Goal: Information Seeking & Learning: Learn about a topic

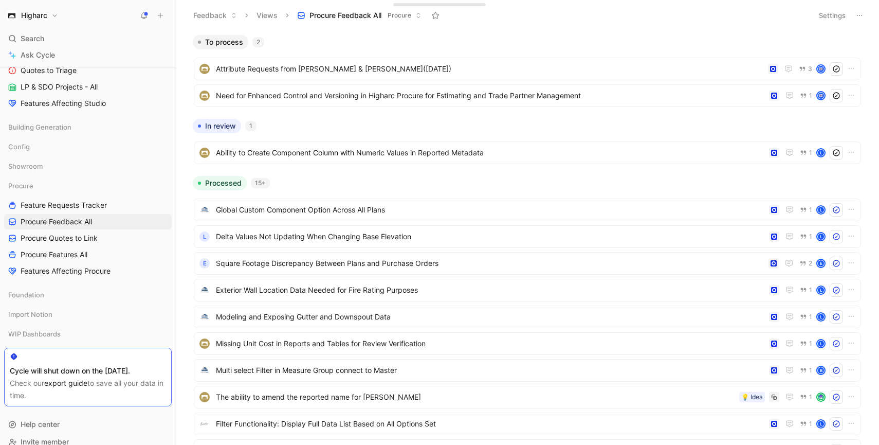
scroll to position [413, 0]
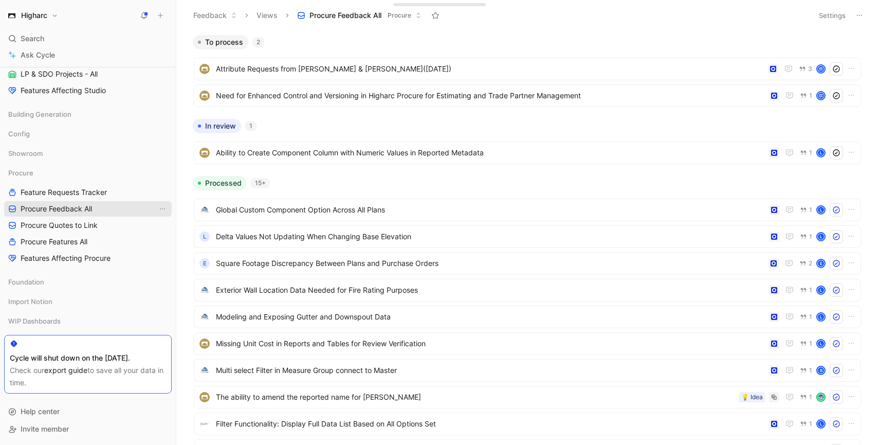
click at [94, 213] on link "Procure Feedback All" at bounding box center [88, 208] width 168 height 15
click at [93, 227] on span "Procure Quotes to Link" at bounding box center [59, 225] width 77 height 10
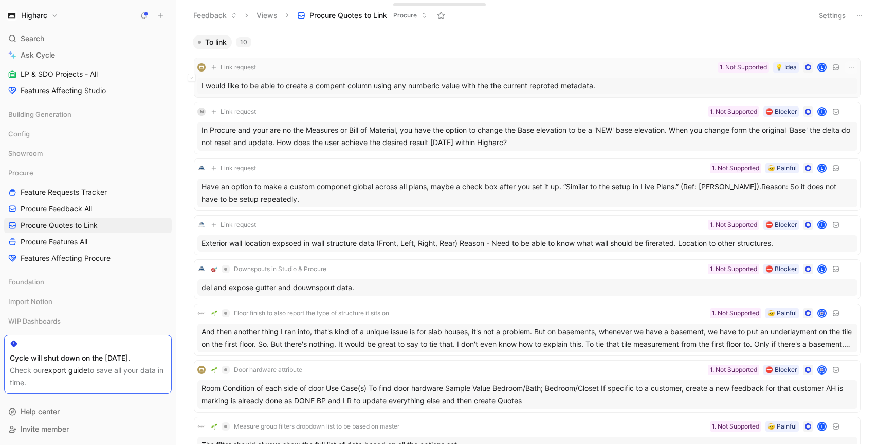
click at [612, 80] on div "I would like to be able to create a compent column using any numberic value wit…" at bounding box center [527, 86] width 660 height 16
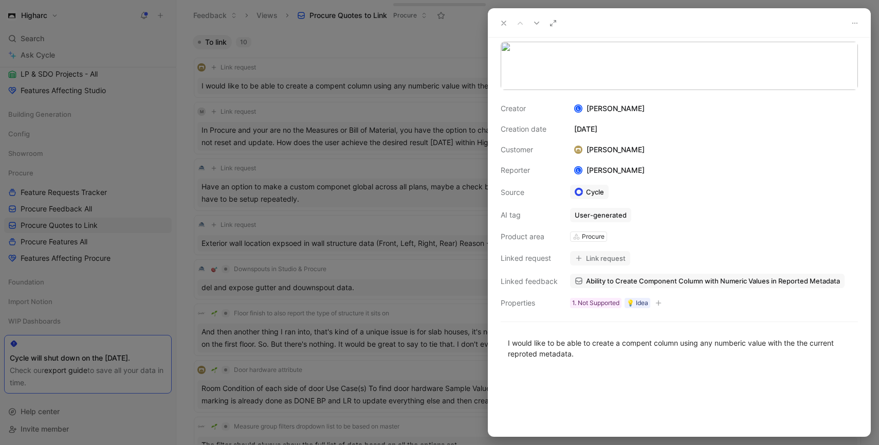
scroll to position [54, 0]
click at [608, 258] on button "Link request" at bounding box center [600, 258] width 60 height 14
click at [611, 265] on button "Link request" at bounding box center [600, 258] width 60 height 14
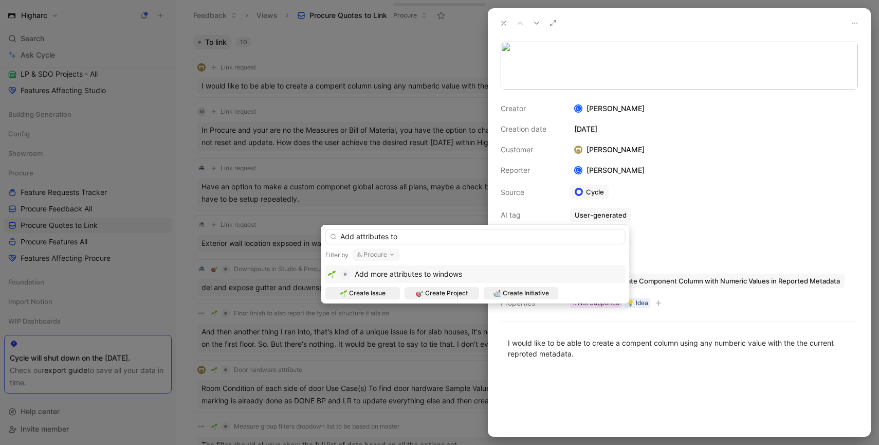
click at [357, 239] on input "Add attributes to" at bounding box center [475, 236] width 300 height 15
click at [444, 236] on input "Add custom attributes to" at bounding box center [475, 236] width 300 height 15
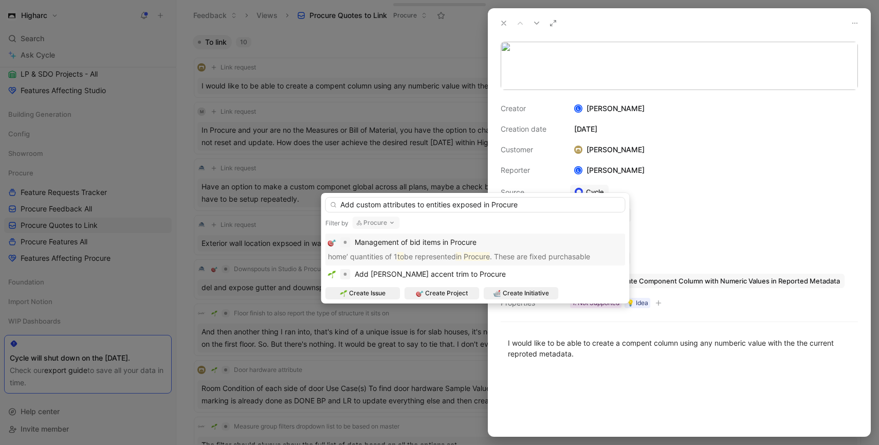
click at [454, 208] on input "Add custom attributes to entities exposed in Procure" at bounding box center [475, 204] width 300 height 15
click at [427, 206] on input "Add custom attributes to entities exposed in Procure" at bounding box center [475, 204] width 300 height 15
click at [483, 207] on input "Add custom attributes to building entities exposed in Procure" at bounding box center [475, 204] width 300 height 15
drag, startPoint x: 586, startPoint y: 208, endPoint x: 274, endPoint y: 209, distance: 311.5
click at [274, 209] on body "Higharc Search ⌘ K Ask Cycle Workspace Home G then H Feedback G then F Requests…" at bounding box center [439, 222] width 879 height 445
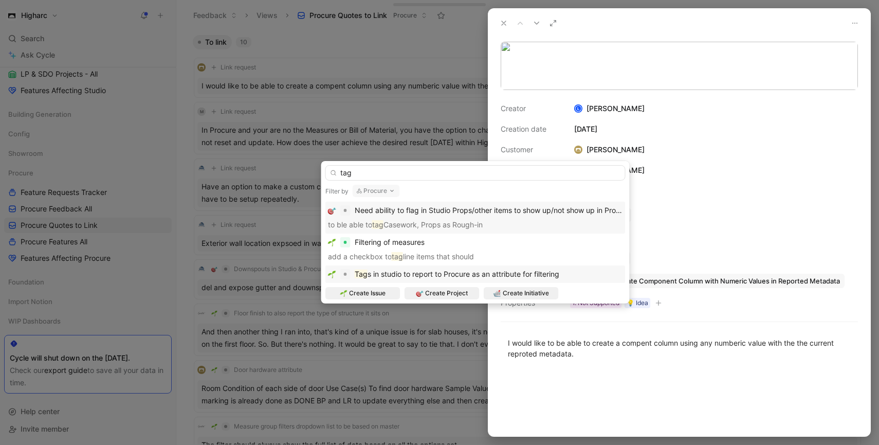
type input "tag"
click at [381, 271] on span "s in studio to report to Procure as an attribute for filtering" at bounding box center [464, 273] width 192 height 9
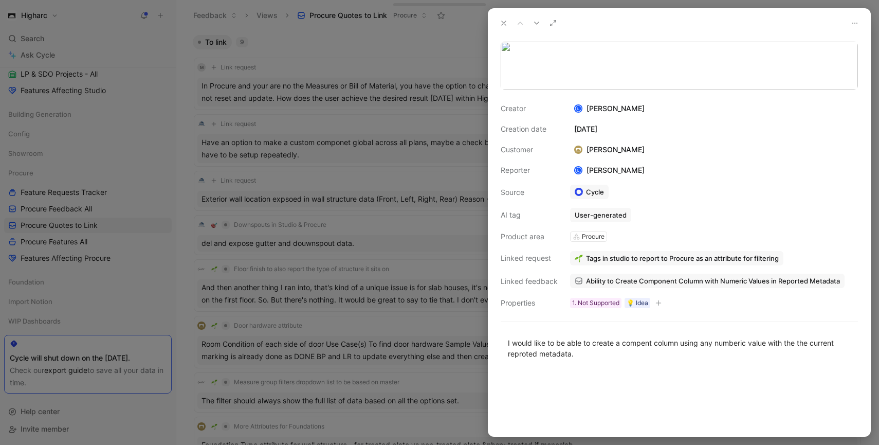
click at [392, 179] on div at bounding box center [439, 222] width 879 height 445
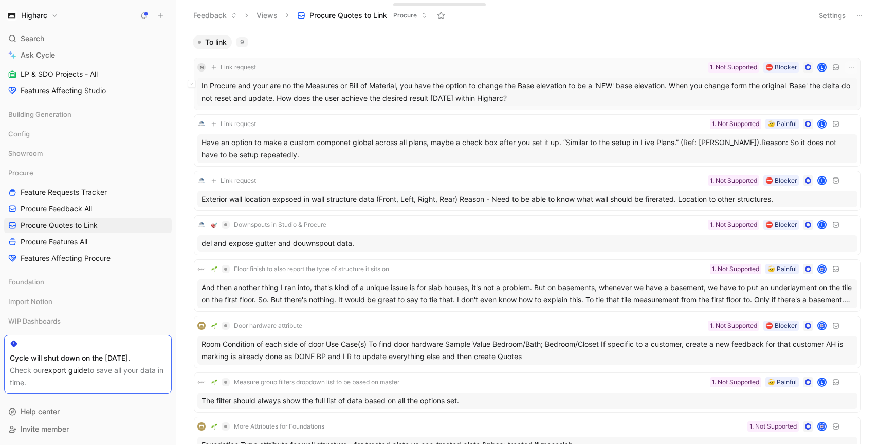
click at [492, 99] on div "In Procure and your are no the Measures or Bill of Material, you have the optio…" at bounding box center [527, 92] width 660 height 29
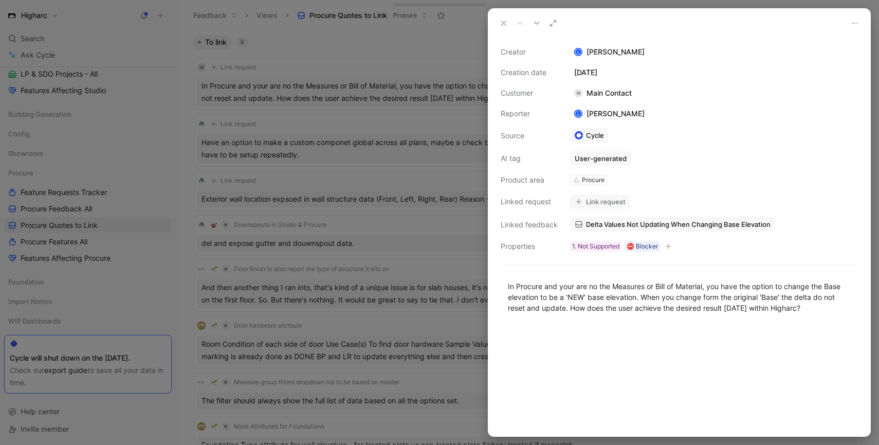
click at [599, 204] on button "Link request" at bounding box center [600, 201] width 60 height 14
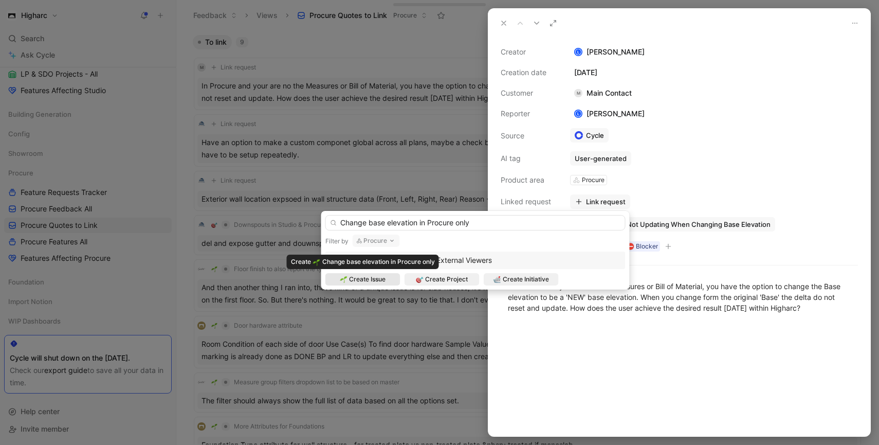
type input "Change base elevation in Procure only"
click at [382, 280] on span "Create Issue" at bounding box center [367, 279] width 37 height 10
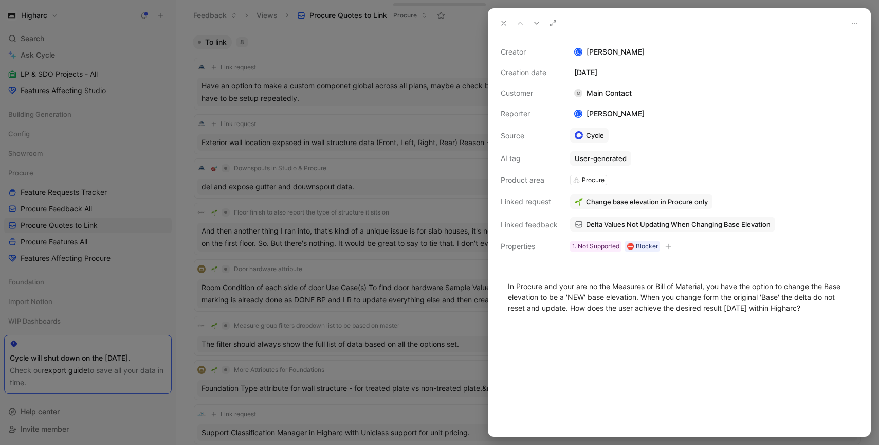
click at [415, 97] on div at bounding box center [439, 222] width 879 height 445
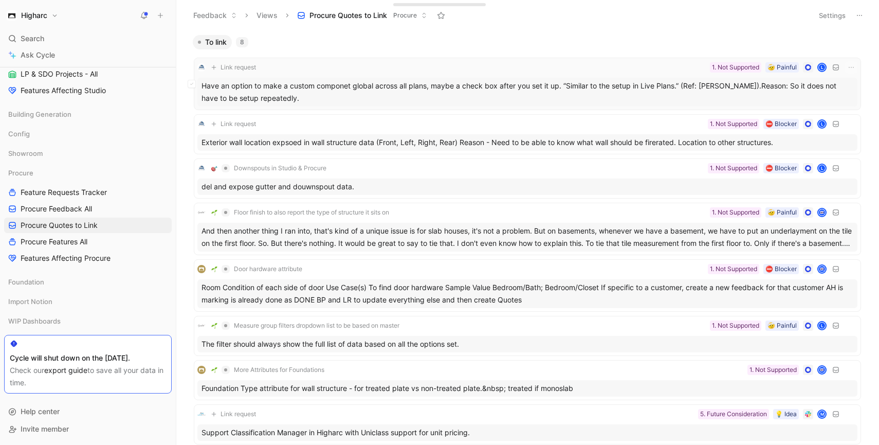
click at [449, 90] on div "Have an option to make a custom componet global across all plans, maybe a check…" at bounding box center [527, 92] width 660 height 29
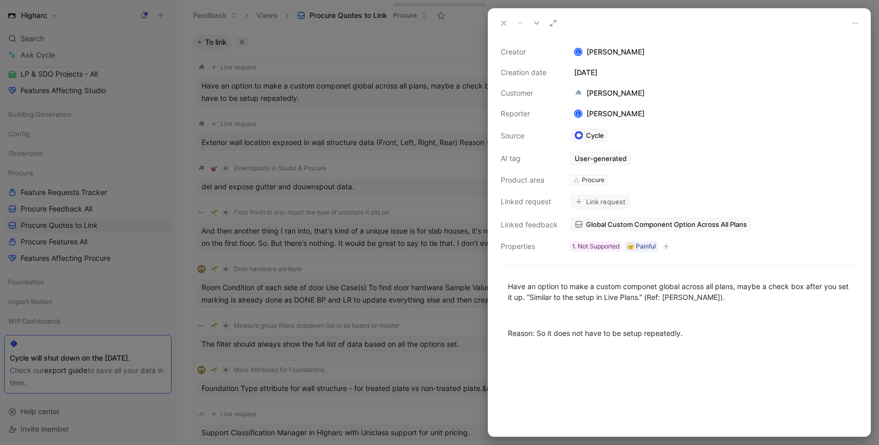
click at [591, 203] on button "Link request" at bounding box center [600, 201] width 60 height 14
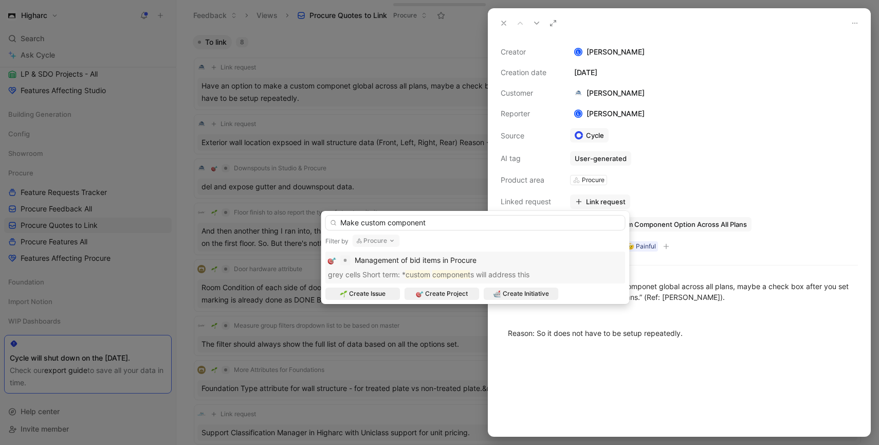
drag, startPoint x: 448, startPoint y: 215, endPoint x: 467, endPoint y: 221, distance: 20.3
click at [467, 221] on input "Make custom component" at bounding box center [475, 222] width 300 height 15
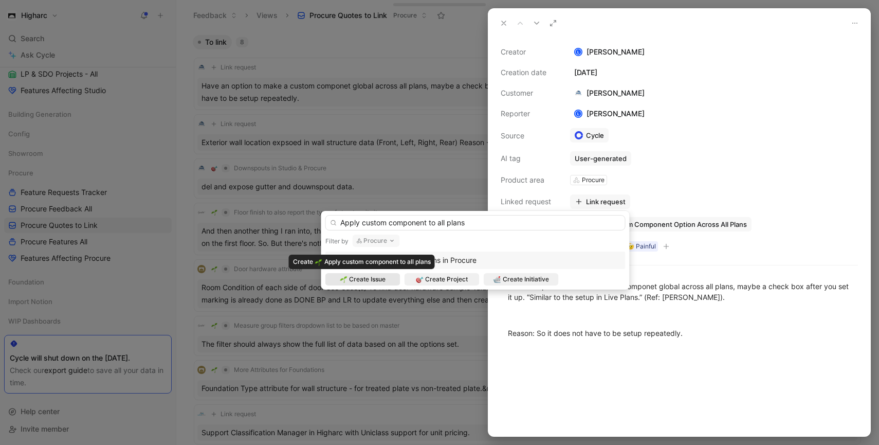
type input "Apply custom component to all plans"
click at [379, 283] on span "Create Issue" at bounding box center [367, 279] width 37 height 10
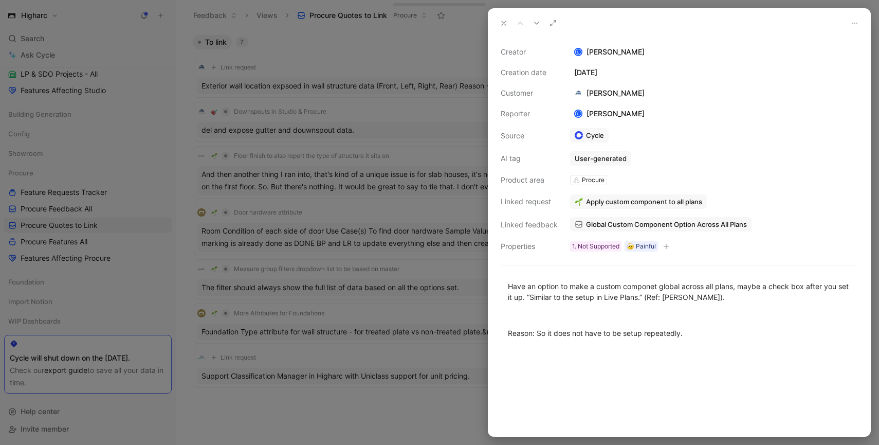
click at [612, 192] on div "Creator [PERSON_NAME] Creation date [DATE] Customer [PERSON_NAME] tjustice Repo…" at bounding box center [679, 149] width 357 height 207
click at [612, 197] on span "Apply custom component to all plans" at bounding box center [644, 201] width 116 height 9
click at [374, 82] on div at bounding box center [439, 222] width 879 height 445
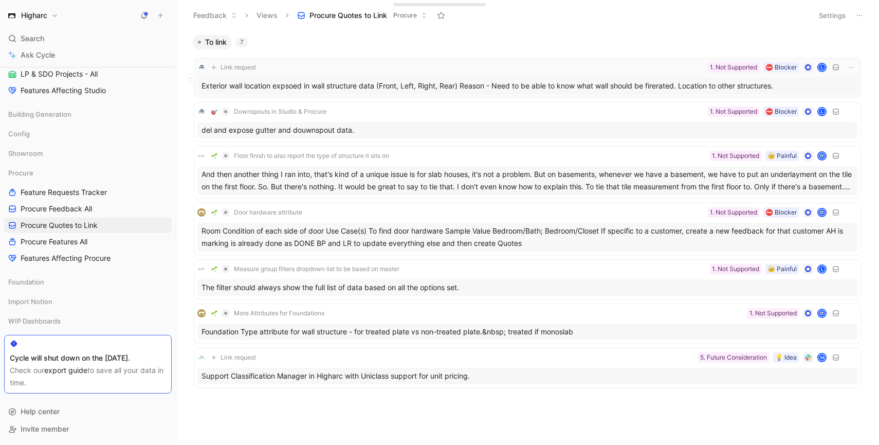
click at [367, 87] on div "Exterior wall location expsoed in wall structure data (Front, Left, Right, Rear…" at bounding box center [527, 86] width 660 height 16
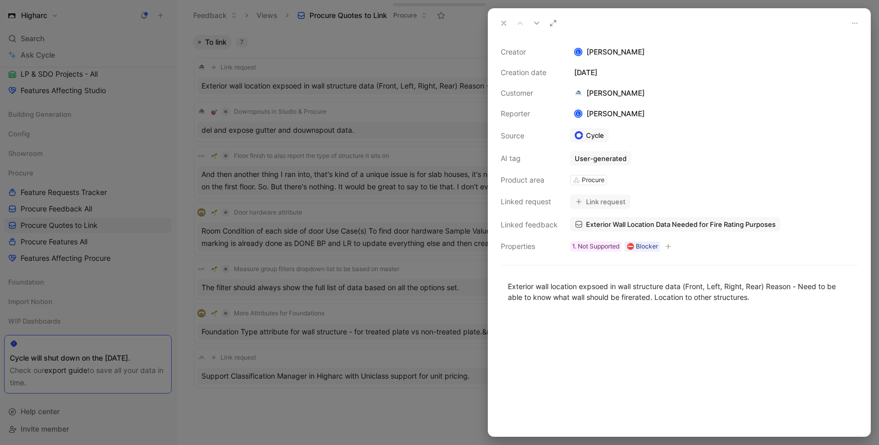
click at [600, 201] on button "Link request" at bounding box center [600, 201] width 60 height 14
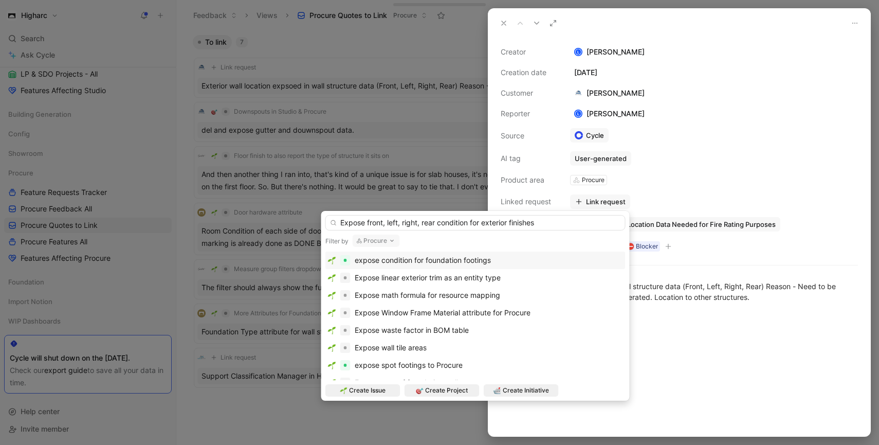
drag, startPoint x: 555, startPoint y: 224, endPoint x: 510, endPoint y: 226, distance: 44.8
click at [510, 226] on input "Expose front, left, right, rear condition for exterior finishes" at bounding box center [475, 222] width 300 height 15
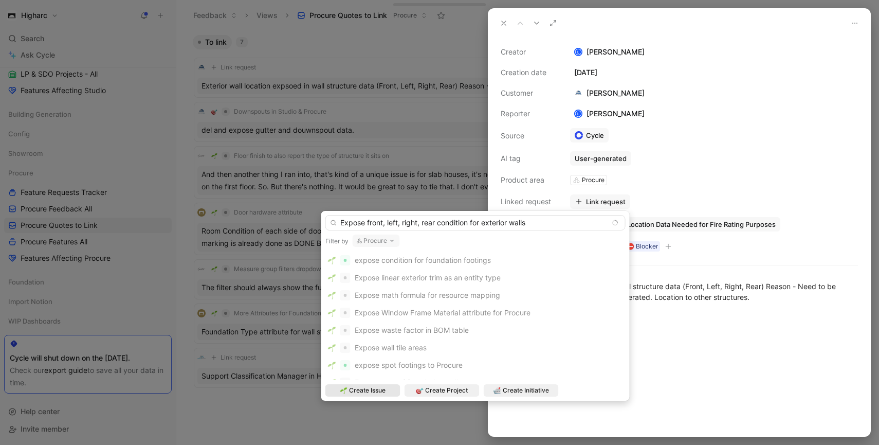
type input "Expose front, left, right, rear condition for exterior walls"
click at [386, 389] on div "Create Issue" at bounding box center [362, 390] width 75 height 12
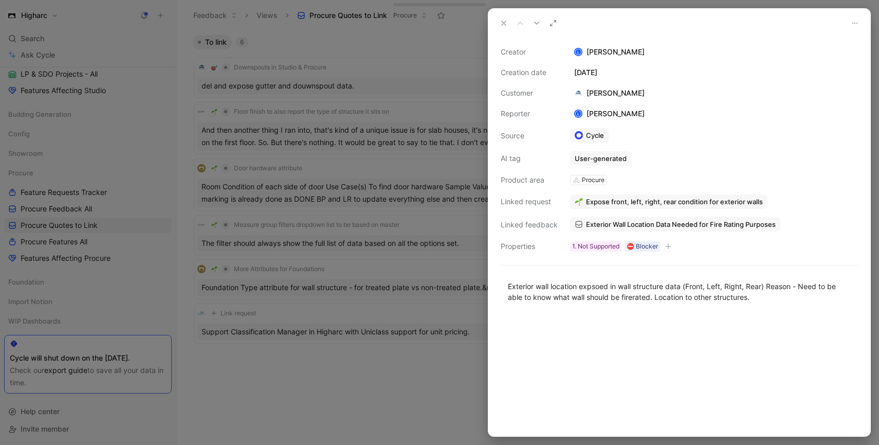
click at [713, 200] on span "Expose front, left, right, rear condition for exterior walls" at bounding box center [674, 201] width 177 height 9
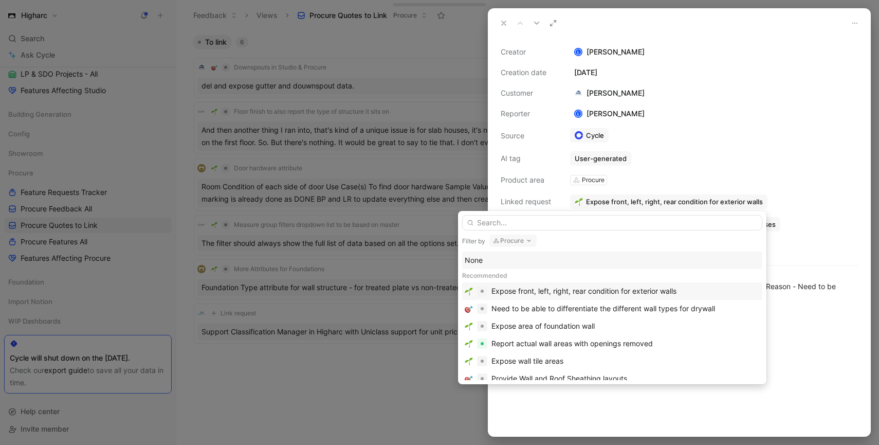
click at [647, 290] on div "Expose front, left, right, rear condition for exterior walls" at bounding box center [583, 291] width 185 height 12
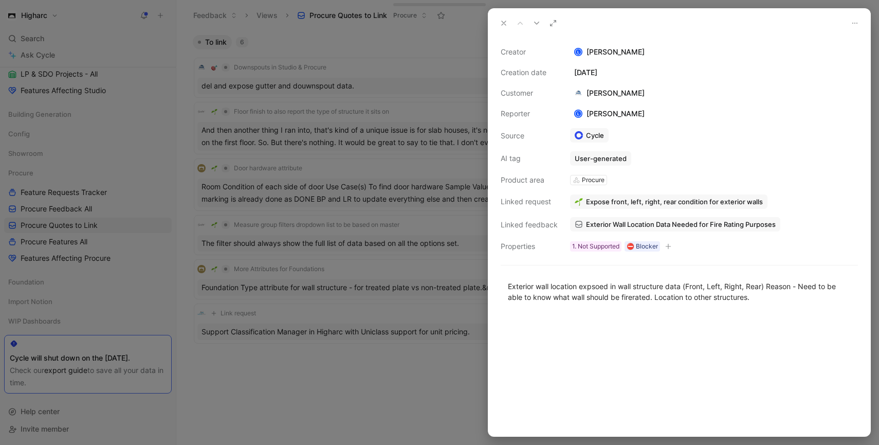
click at [640, 199] on span "Expose front, left, right, rear condition for exterior walls" at bounding box center [674, 201] width 177 height 9
click at [599, 182] on button "Open" at bounding box center [590, 180] width 37 height 14
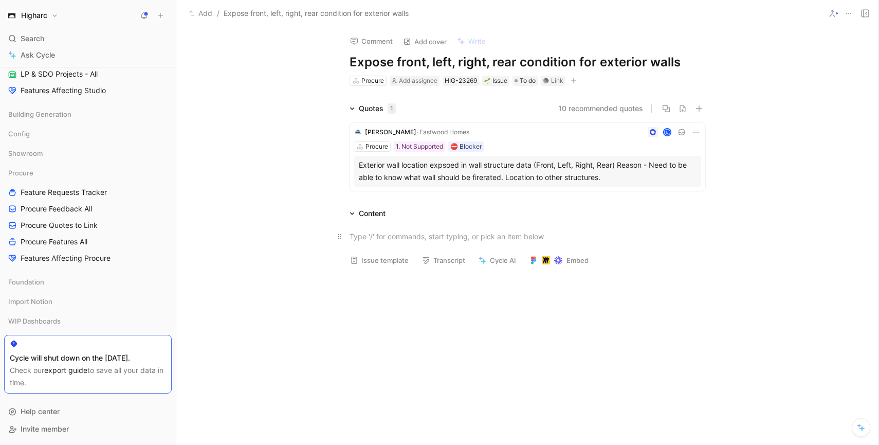
click at [499, 240] on div at bounding box center [528, 236] width 356 height 11
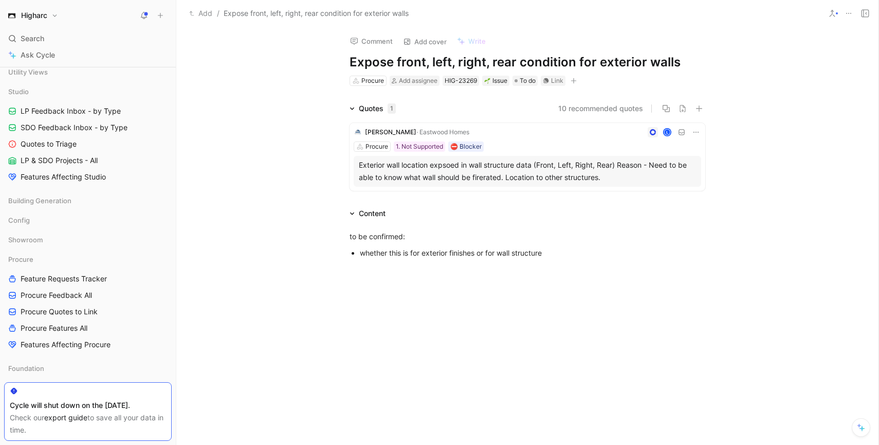
scroll to position [319, 0]
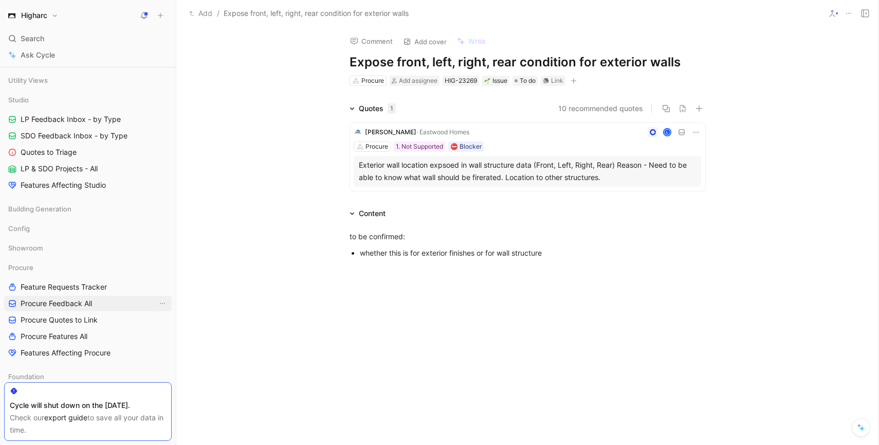
click at [60, 305] on span "Procure Feedback All" at bounding box center [56, 303] width 71 height 10
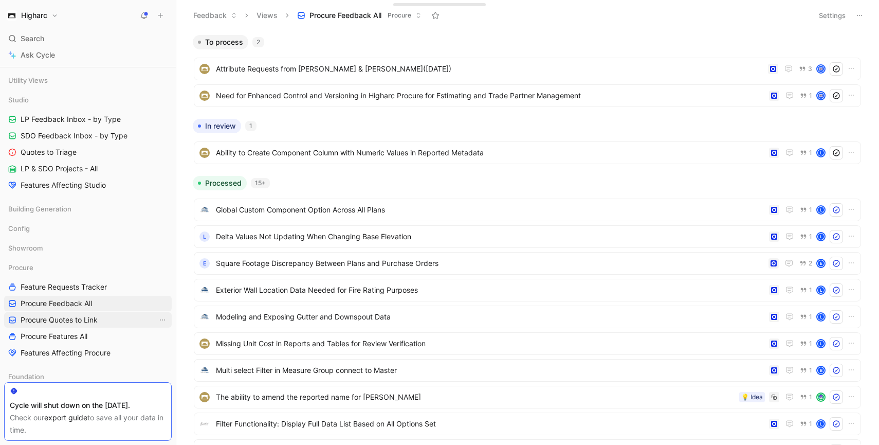
click at [121, 319] on link "Procure Quotes to Link" at bounding box center [88, 319] width 168 height 15
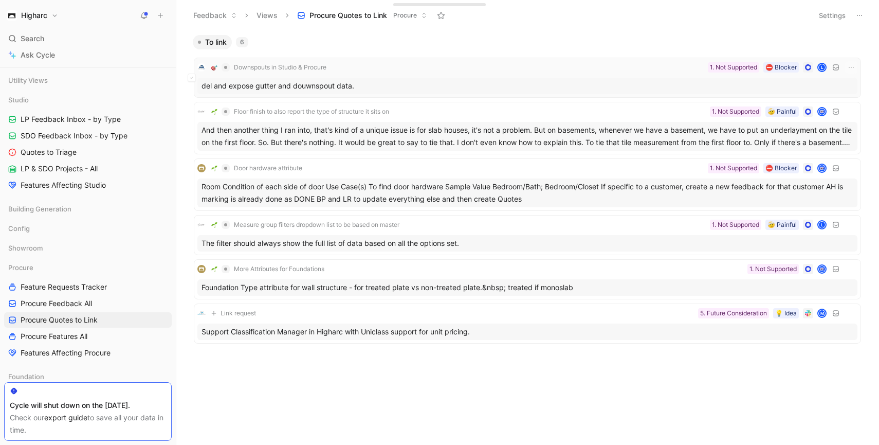
click at [440, 75] on div "Downspouts in Studio & Procure ⛔️ Blocker 1. Not Supported L del and expose gut…" at bounding box center [527, 77] width 660 height 33
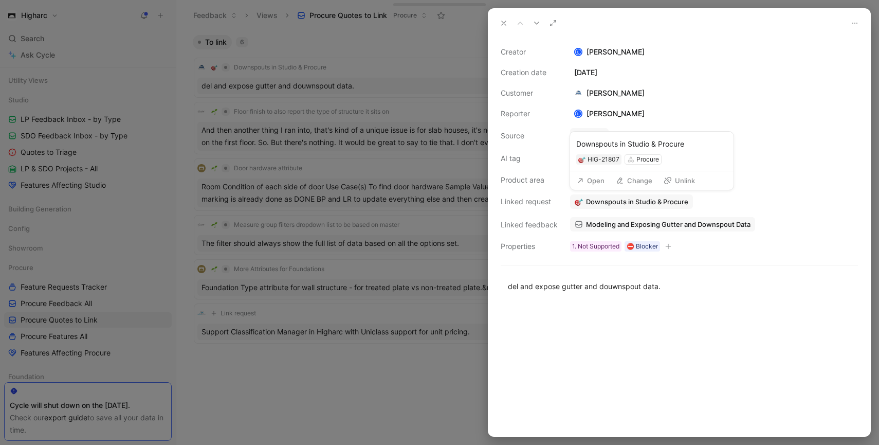
click at [598, 183] on button "Open" at bounding box center [590, 180] width 37 height 14
click at [448, 262] on div at bounding box center [439, 222] width 879 height 445
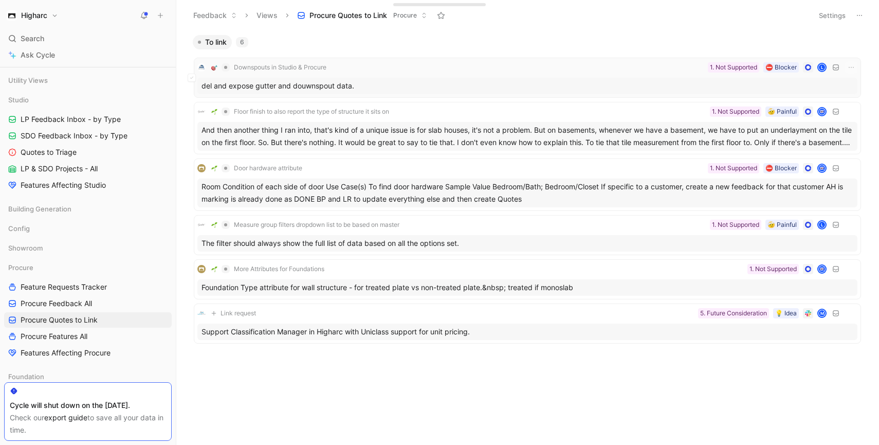
click at [548, 71] on div "Downspouts in Studio & Procure ⛔️ Blocker 1. Not Supported L" at bounding box center [527, 67] width 660 height 12
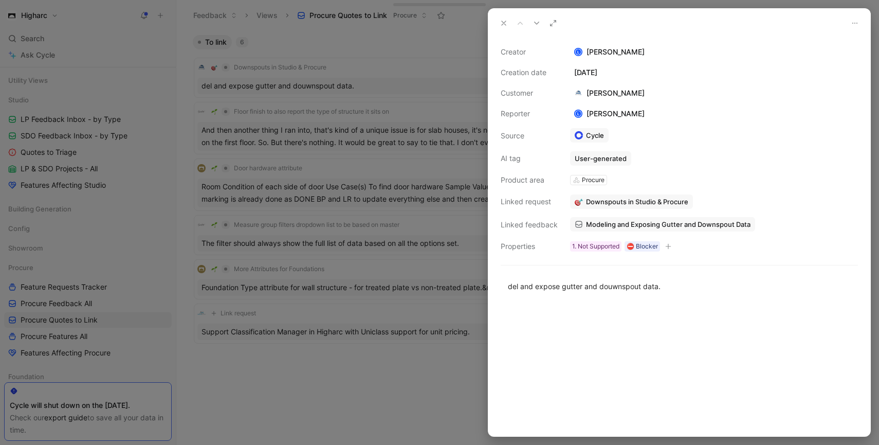
click at [643, 200] on span "Downspouts in Studio & Procure" at bounding box center [637, 201] width 102 height 9
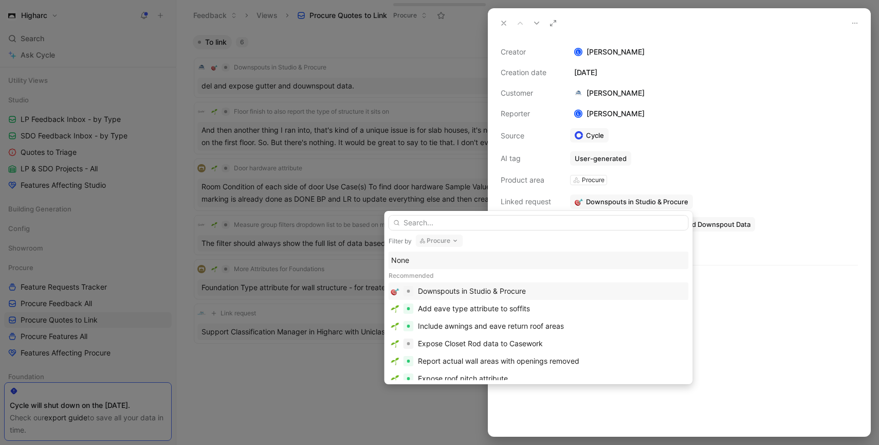
click at [511, 293] on div "Downspouts in Studio & Procure" at bounding box center [472, 291] width 108 height 12
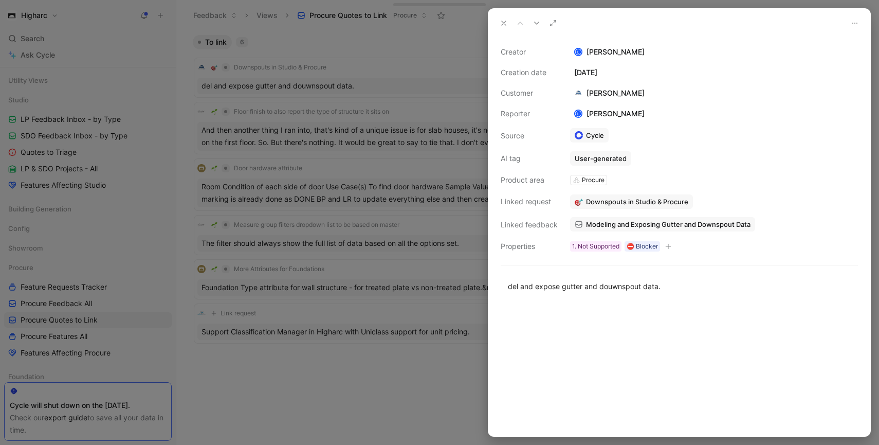
click at [505, 26] on icon at bounding box center [504, 23] width 8 height 8
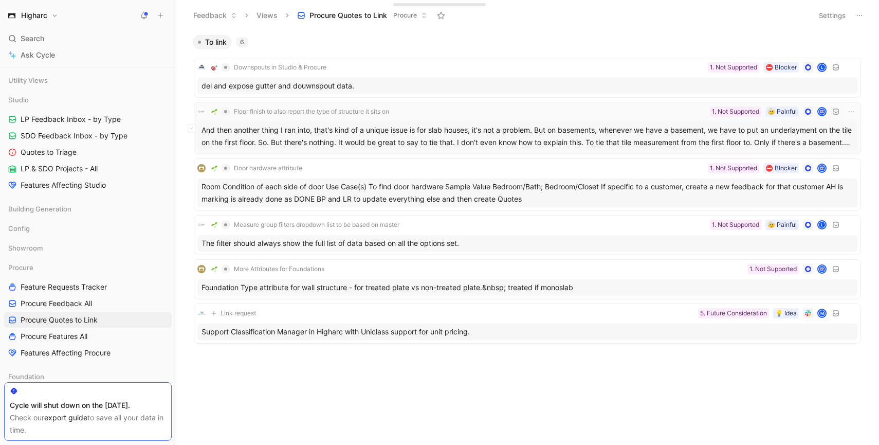
click at [423, 125] on div "And then another thing I ran into, that's kind of a unique issue is for slab ho…" at bounding box center [527, 136] width 660 height 29
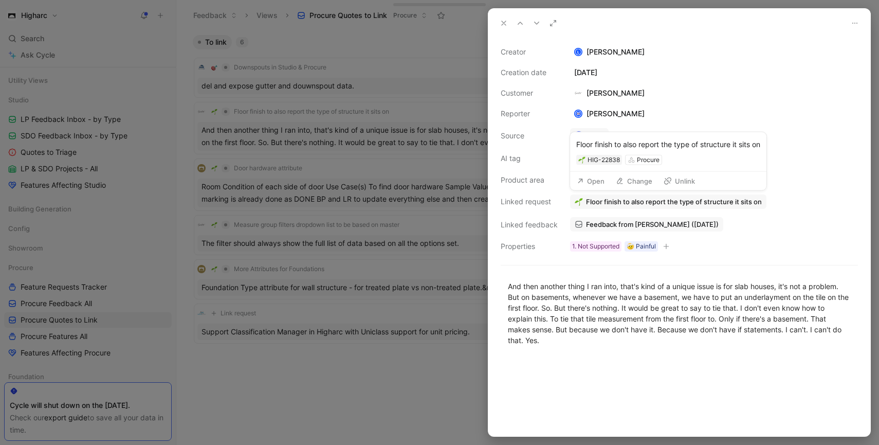
click at [677, 205] on span "Floor finish to also report the type of structure it sits on" at bounding box center [674, 201] width 176 height 9
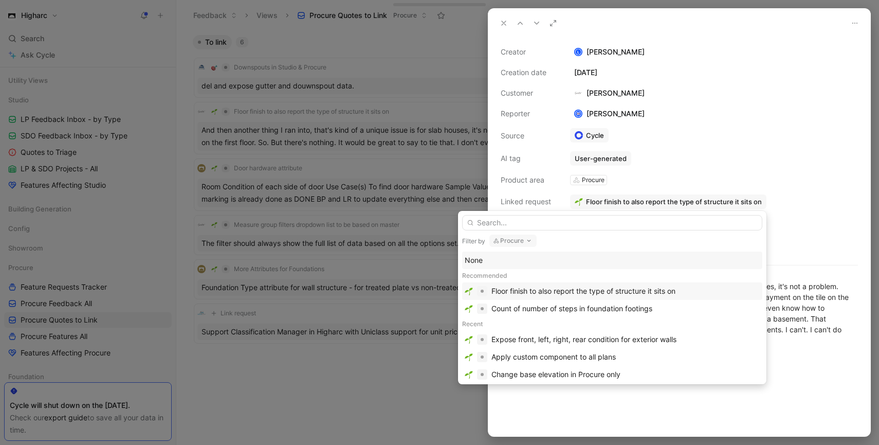
click at [583, 287] on div "Floor finish to also report the type of structure it sits on" at bounding box center [583, 291] width 184 height 12
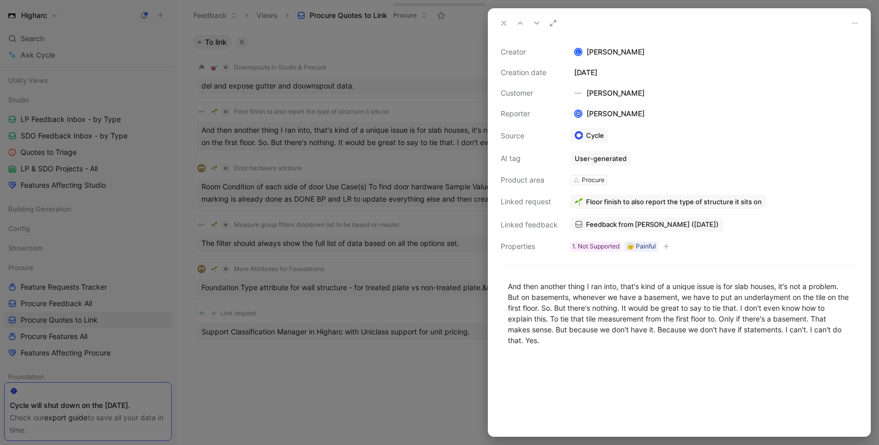
click at [407, 350] on div at bounding box center [439, 222] width 879 height 445
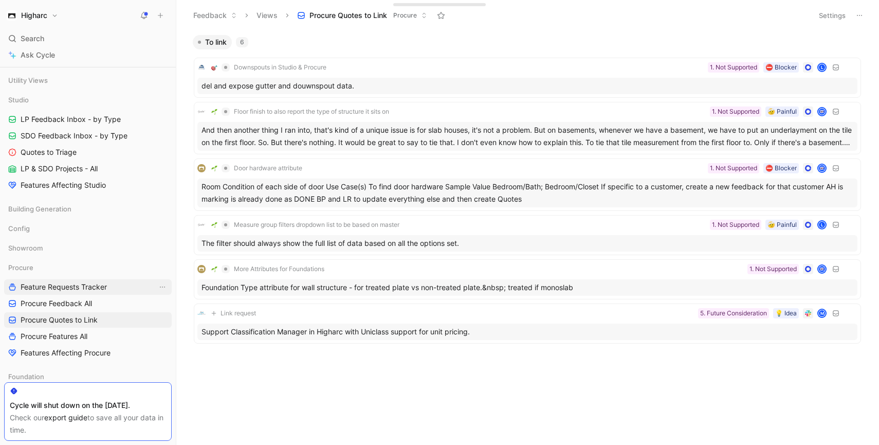
click at [134, 294] on link "Feature Requests Tracker" at bounding box center [88, 286] width 168 height 15
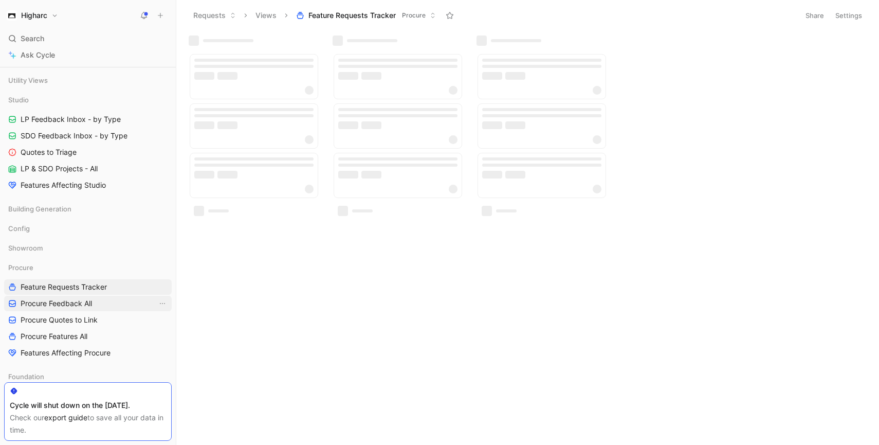
click at [109, 305] on link "Procure Feedback All" at bounding box center [88, 303] width 168 height 15
click at [99, 319] on link "Procure Quotes to Link" at bounding box center [88, 319] width 168 height 15
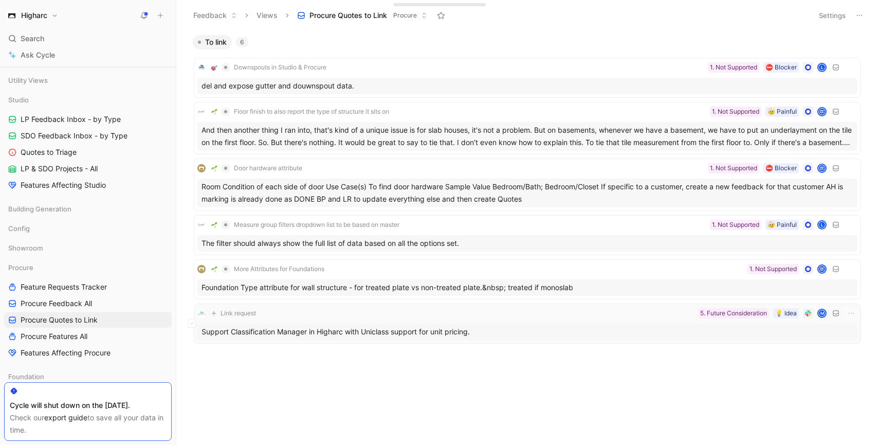
click at [410, 336] on div "Support Classification Manager in Higharc with Uniclass support for unit pricin…" at bounding box center [527, 331] width 660 height 16
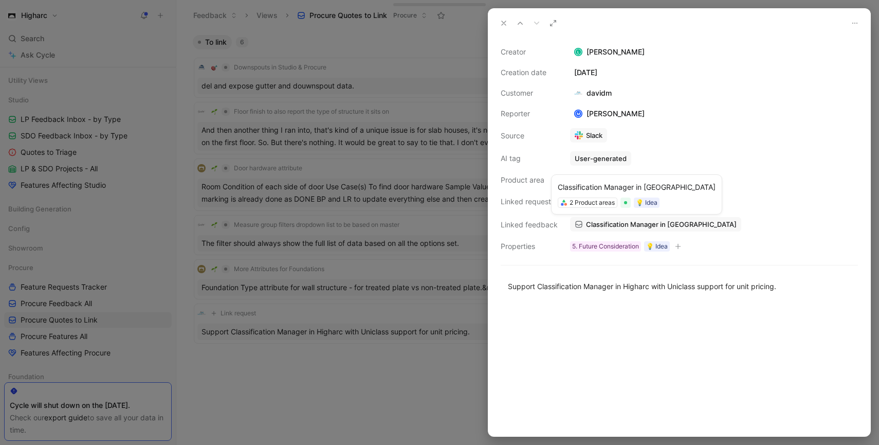
click at [594, 227] on span "Classification Manager in [GEOGRAPHIC_DATA]" at bounding box center [661, 224] width 151 height 9
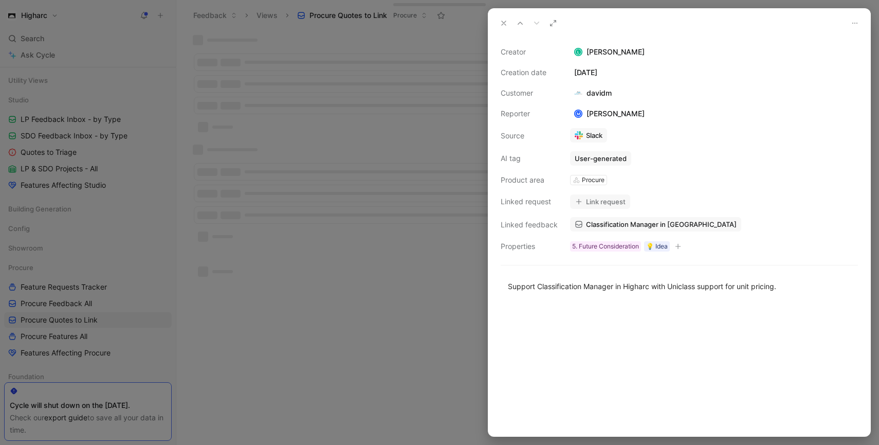
click at [329, 298] on div at bounding box center [439, 222] width 879 height 445
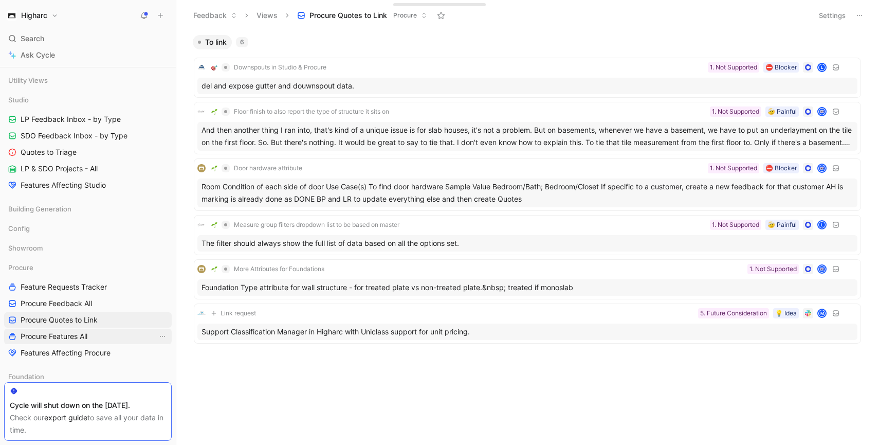
click at [92, 333] on link "Procure Features All" at bounding box center [88, 336] width 168 height 15
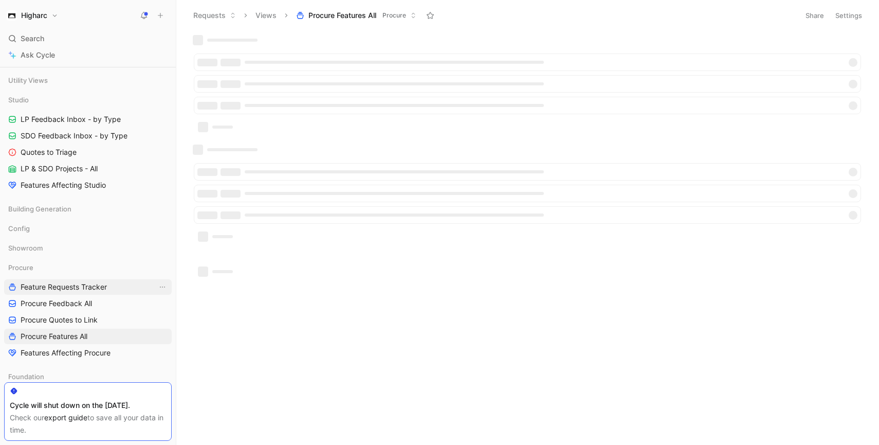
click at [101, 289] on span "Feature Requests Tracker" at bounding box center [64, 287] width 86 height 10
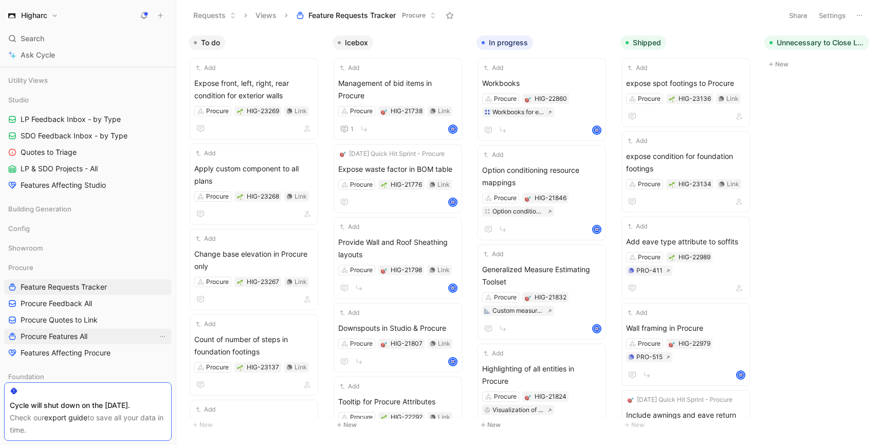
click at [93, 334] on link "Procure Features All" at bounding box center [88, 336] width 168 height 15
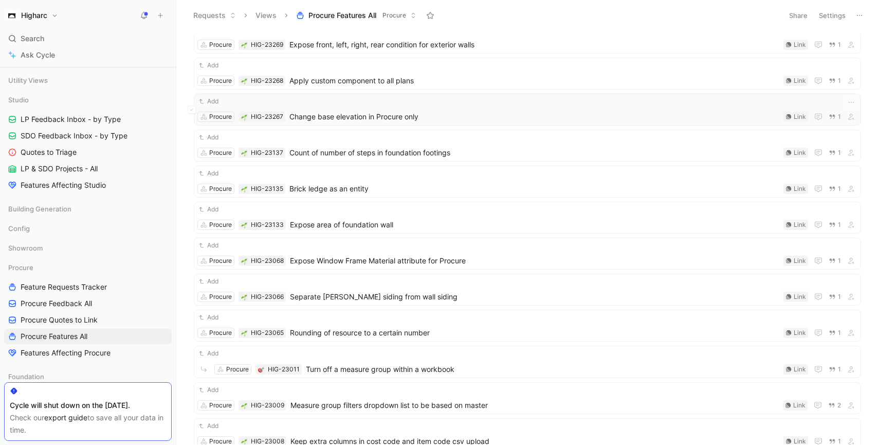
scroll to position [47, 0]
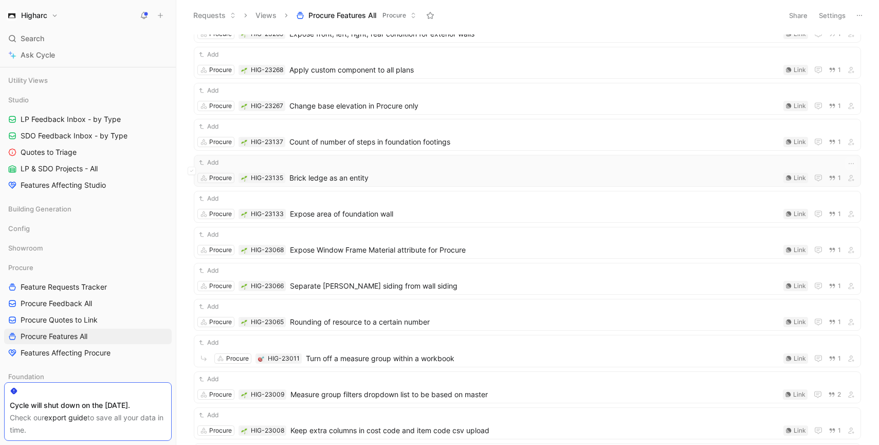
click at [357, 170] on div "Add Procure HIG-23135 Brick ledge as an entity Link 1" at bounding box center [527, 170] width 660 height 27
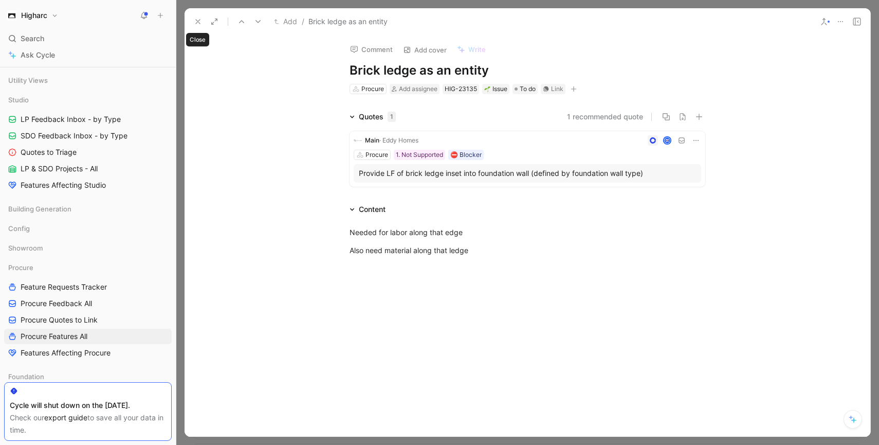
click at [199, 19] on icon at bounding box center [198, 21] width 8 height 8
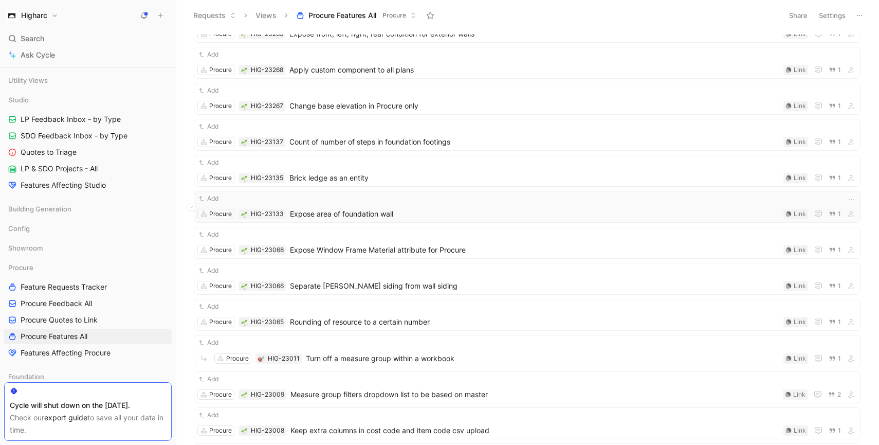
click at [394, 208] on span "Expose area of foundation wall" at bounding box center [534, 214] width 489 height 12
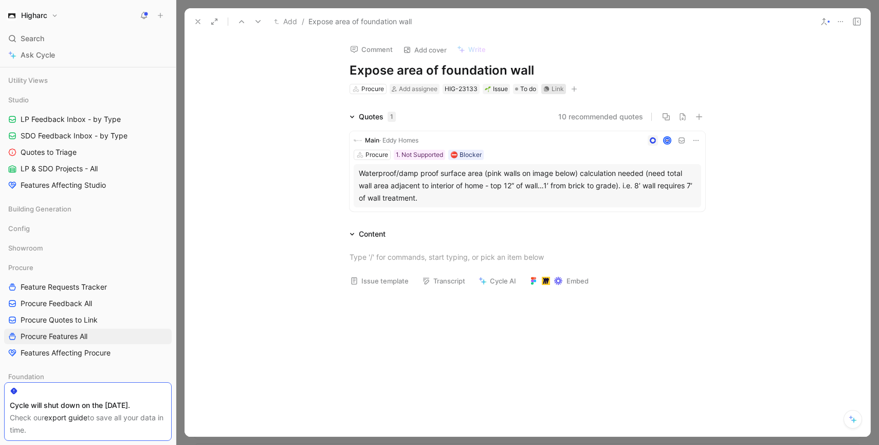
click at [557, 91] on div "Link" at bounding box center [558, 89] width 12 height 10
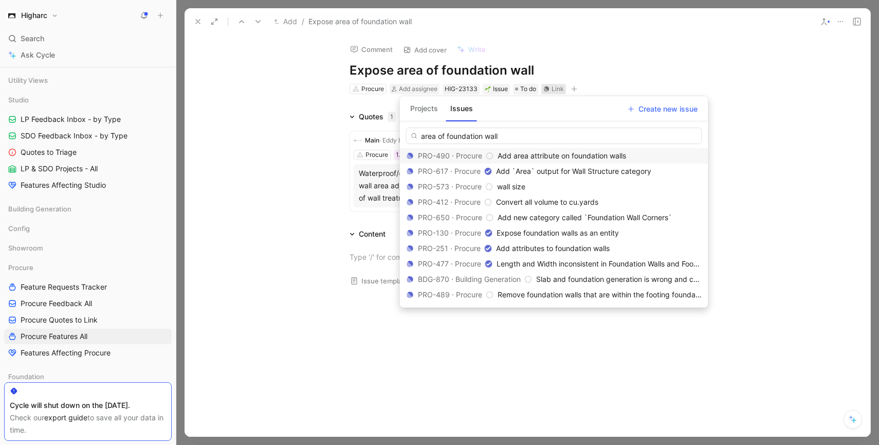
type input "area of foundation wall"
click at [533, 152] on span "Add area attribute on foundation walls" at bounding box center [562, 155] width 129 height 9
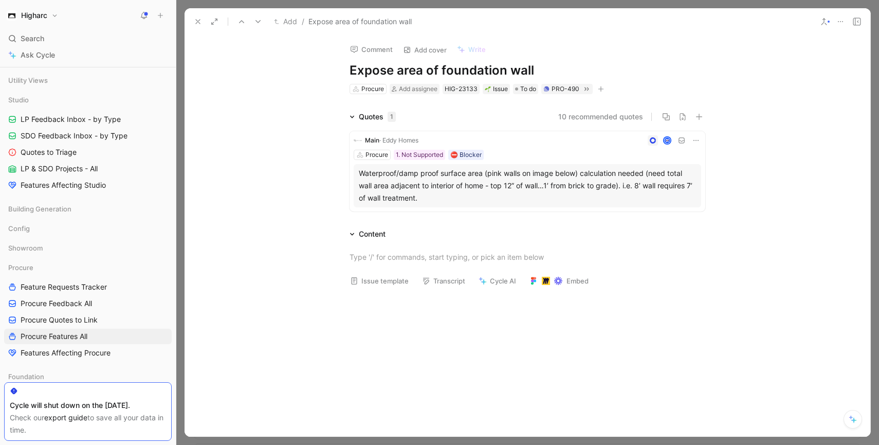
click at [194, 17] on icon at bounding box center [198, 21] width 8 height 8
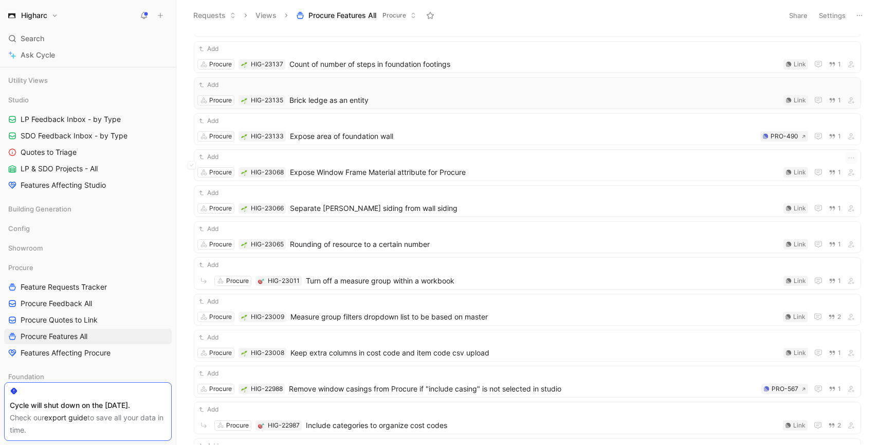
scroll to position [126, 0]
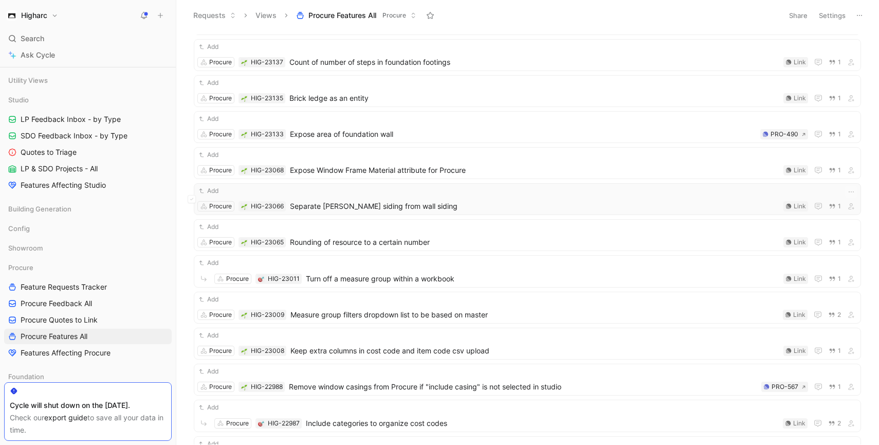
click at [364, 202] on span "Separate [PERSON_NAME] siding from wall siding" at bounding box center [534, 206] width 489 height 12
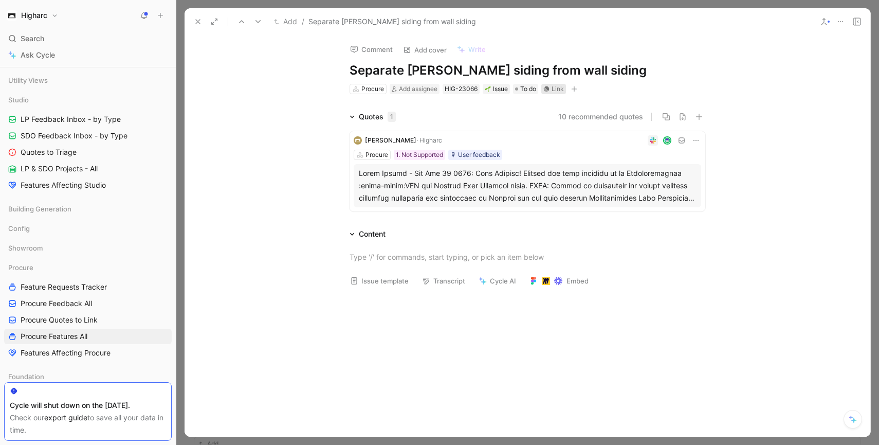
click at [551, 91] on div "Link" at bounding box center [553, 89] width 25 height 10
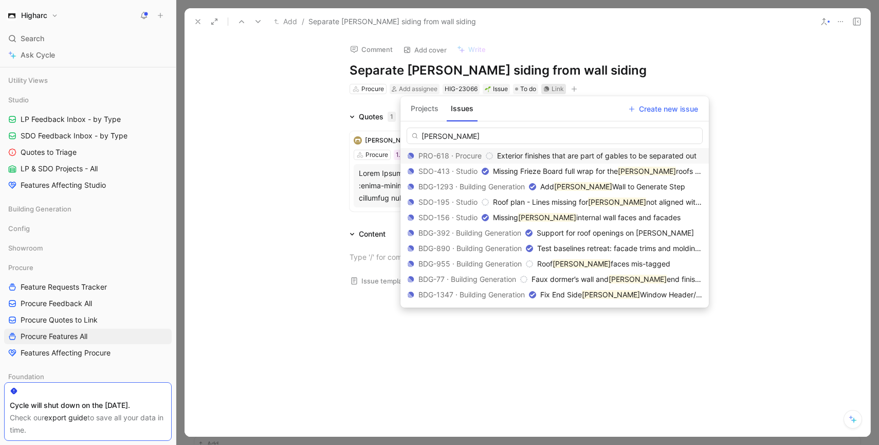
type input "[PERSON_NAME]"
click at [542, 155] on span "Exterior finishes that are part of gables to be separated out" at bounding box center [596, 155] width 199 height 9
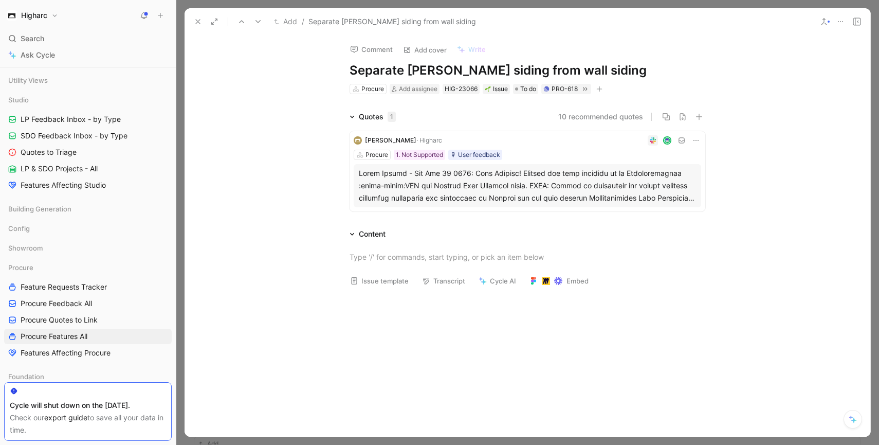
scroll to position [2, 0]
click at [404, 194] on div at bounding box center [527, 184] width 337 height 37
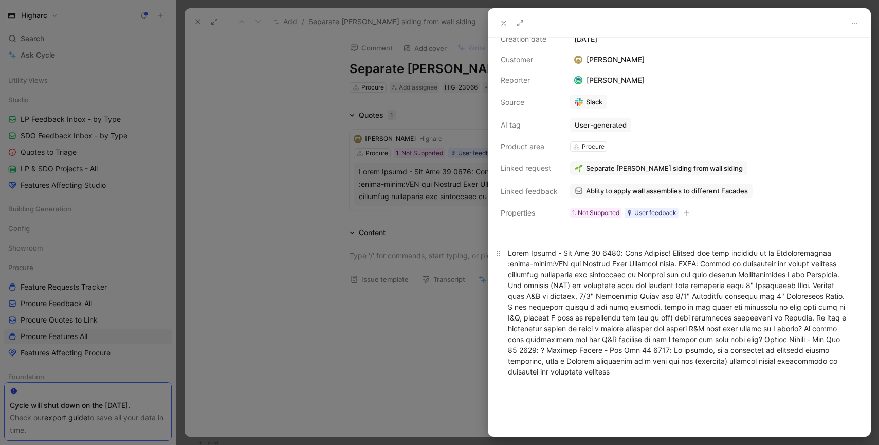
scroll to position [43, 0]
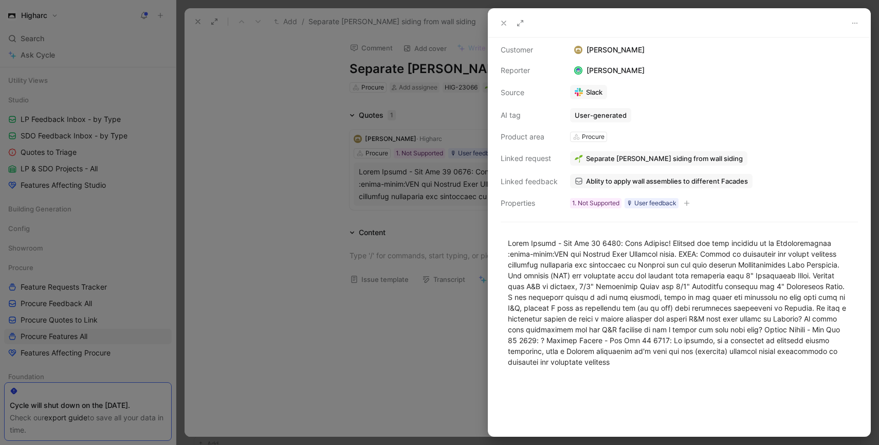
click at [245, 230] on div at bounding box center [439, 222] width 879 height 445
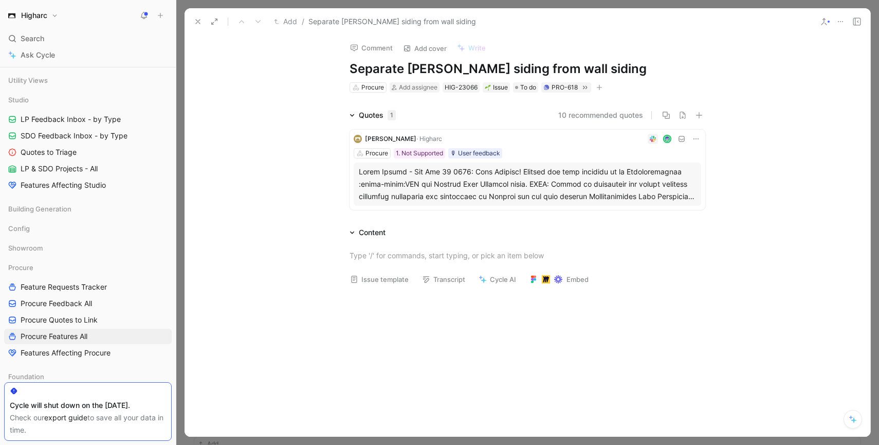
click at [197, 23] on icon at bounding box center [198, 21] width 8 height 8
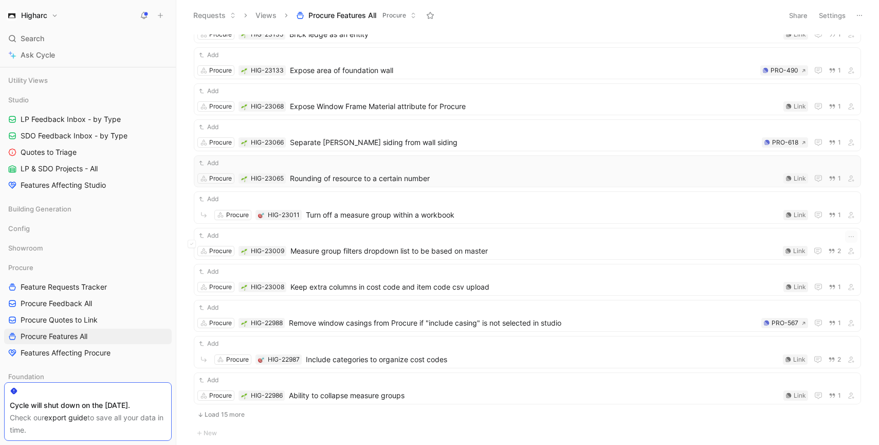
scroll to position [197, 0]
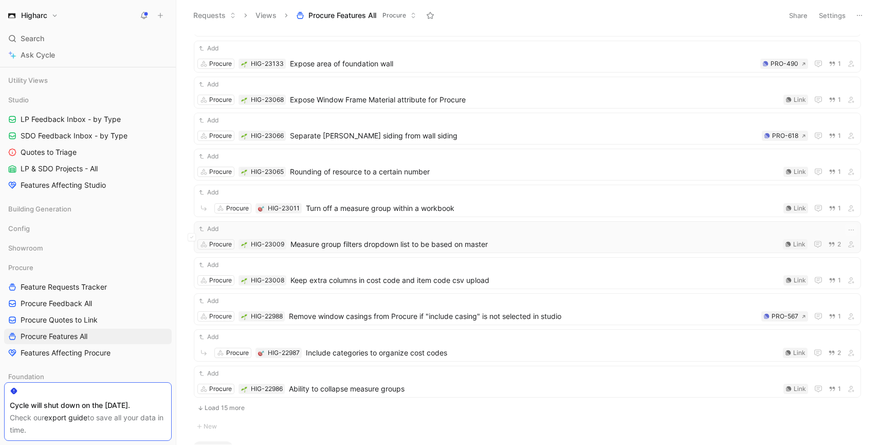
click at [412, 246] on span "Measure group filters dropdown list to be based on master" at bounding box center [534, 244] width 488 height 12
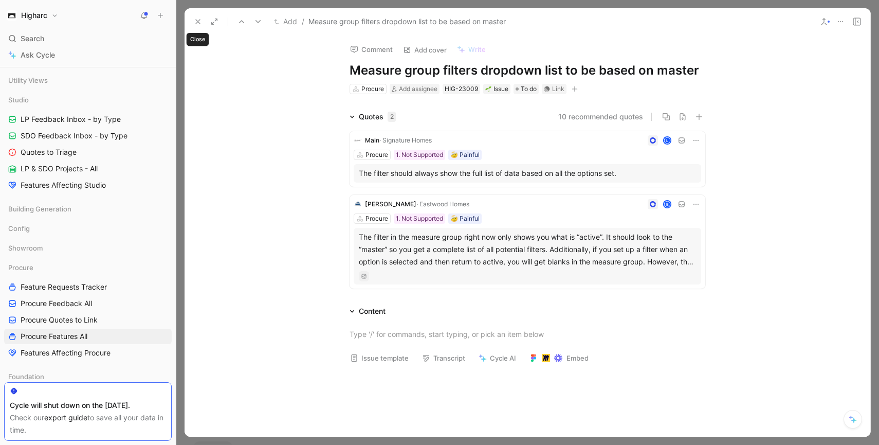
click at [197, 20] on icon at bounding box center [198, 21] width 8 height 8
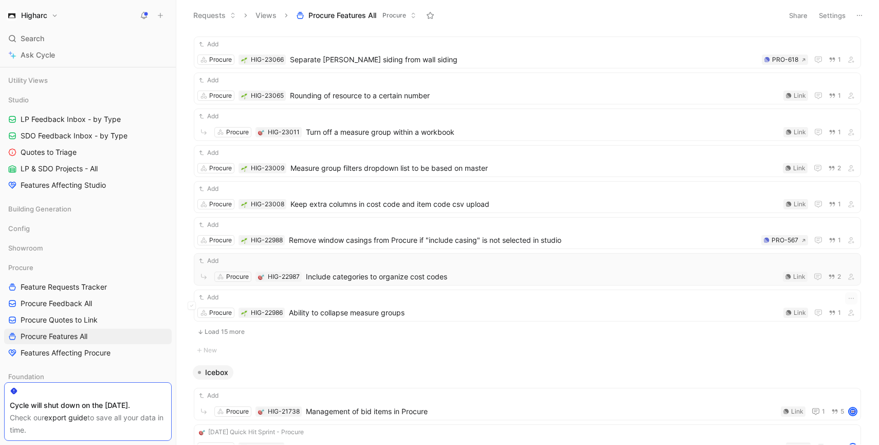
scroll to position [280, 0]
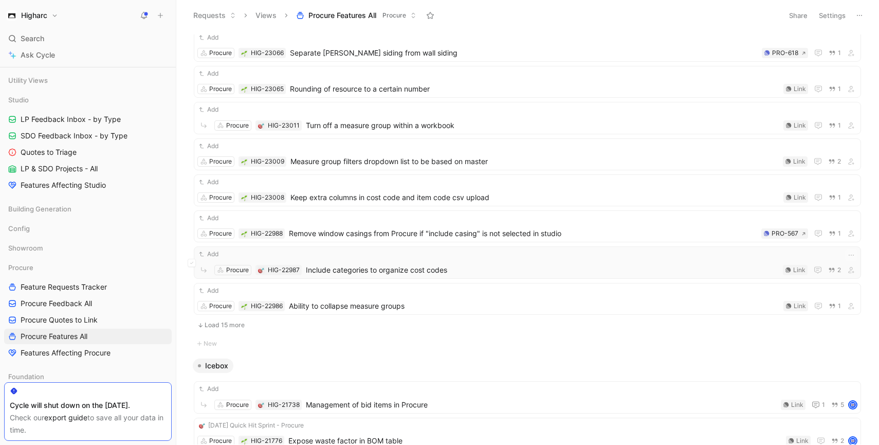
click at [477, 273] on span "Include categories to organize cost codes" at bounding box center [542, 270] width 473 height 12
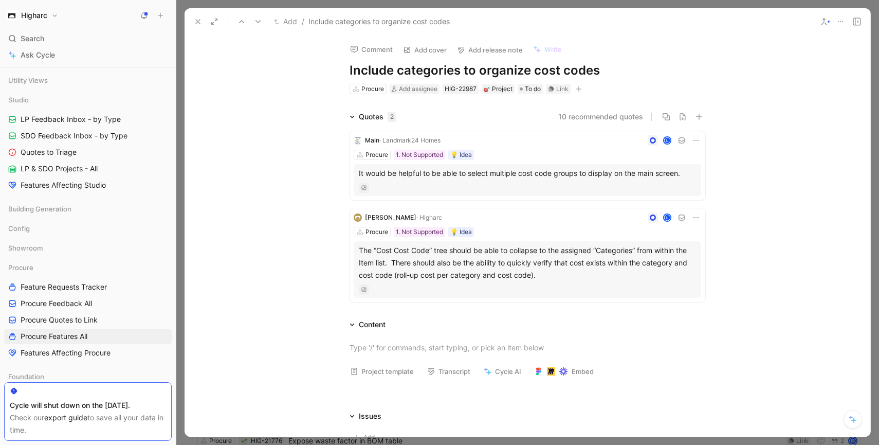
click at [196, 23] on use at bounding box center [198, 22] width 4 height 4
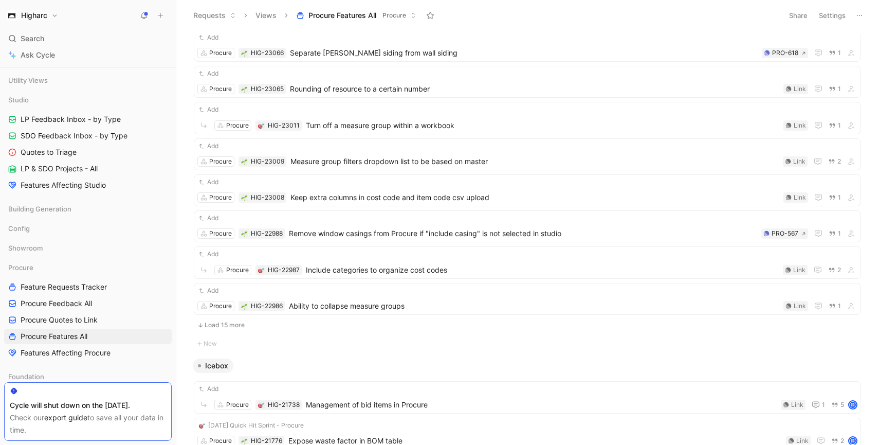
click at [236, 324] on button "Load 15 more" at bounding box center [527, 325] width 667 height 12
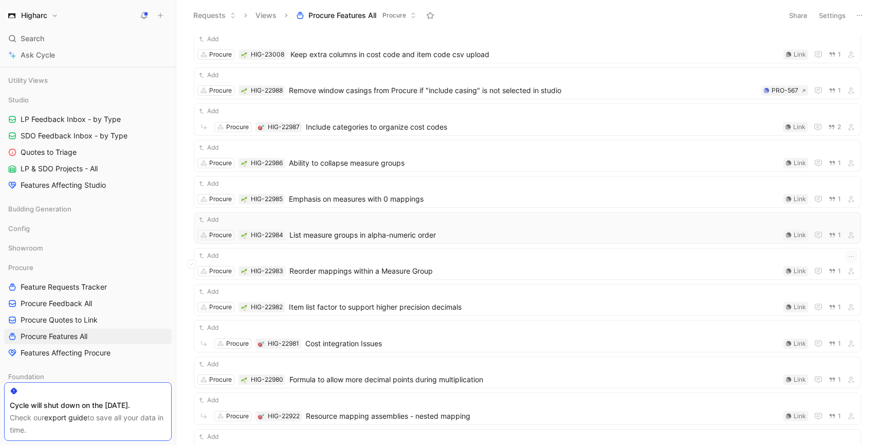
scroll to position [423, 0]
click at [430, 269] on span "Reorder mappings within a Measure Group" at bounding box center [534, 270] width 490 height 12
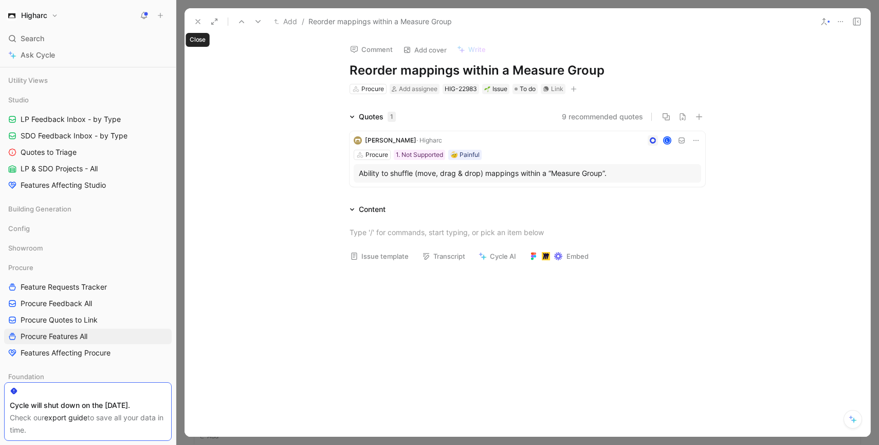
click at [202, 26] on button at bounding box center [198, 21] width 14 height 14
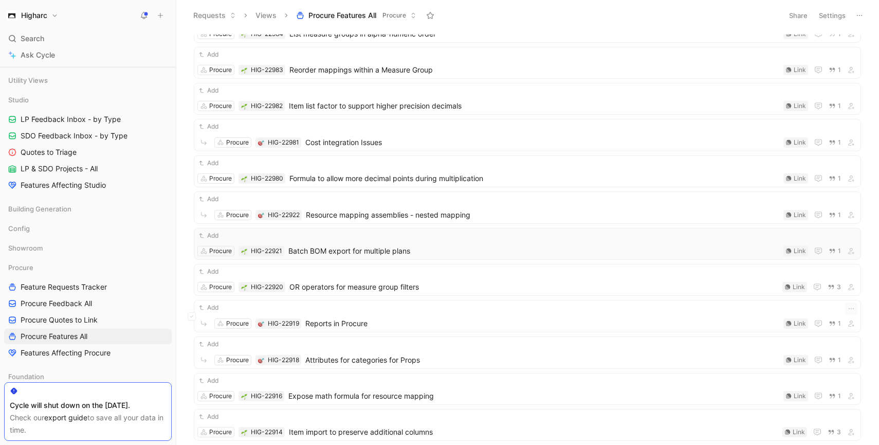
scroll to position [626, 0]
click at [430, 286] on span "OR operators for measure group filters" at bounding box center [533, 285] width 489 height 12
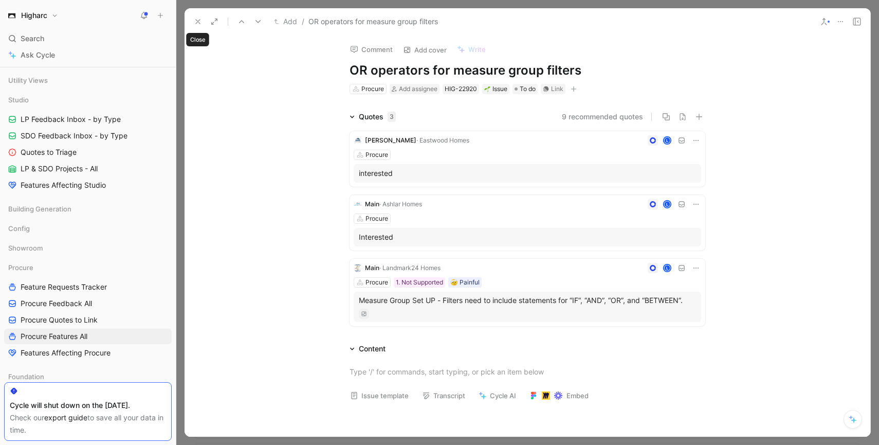
click at [197, 25] on icon at bounding box center [198, 21] width 8 height 8
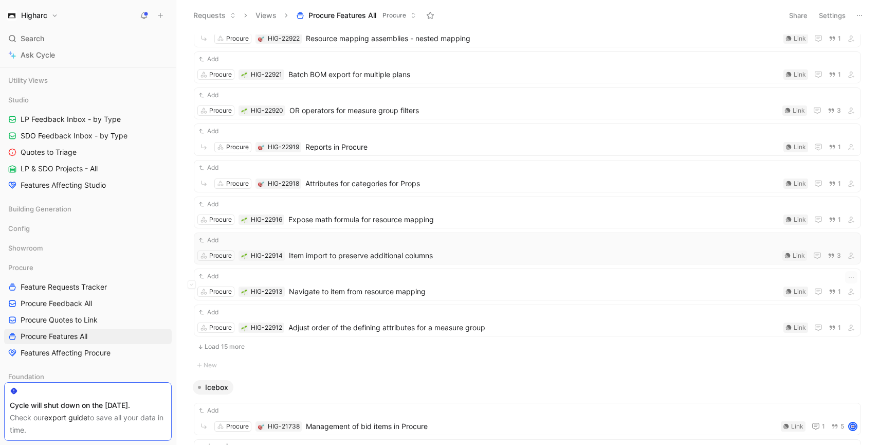
scroll to position [802, 0]
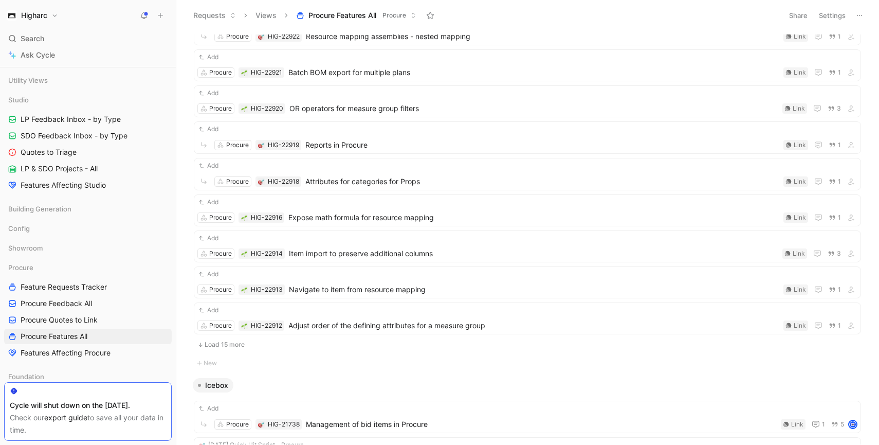
click at [341, 345] on button "Load 15 more" at bounding box center [527, 344] width 667 height 12
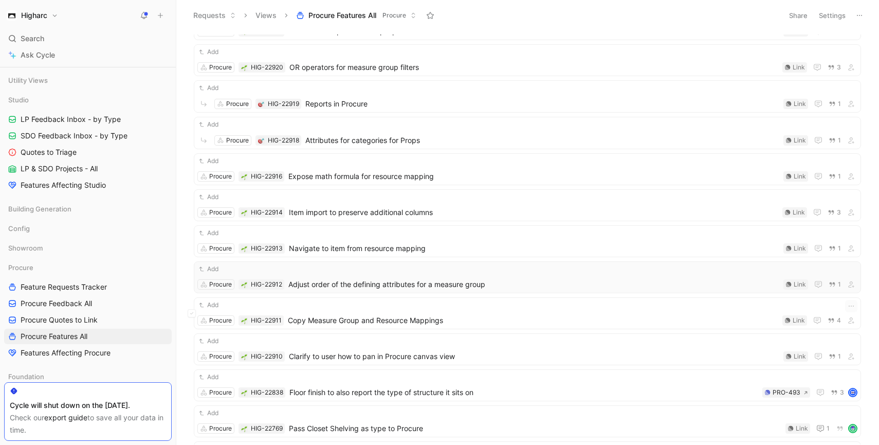
scroll to position [846, 0]
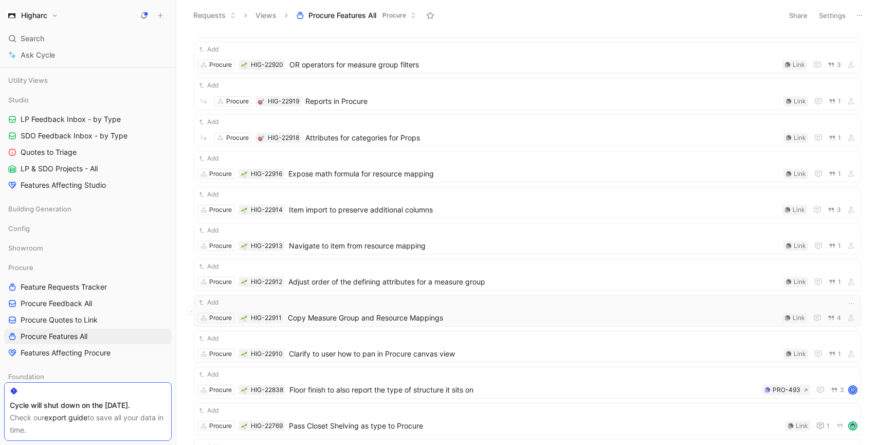
click at [370, 319] on span "Copy Measure Group and Resource Mappings" at bounding box center [533, 318] width 490 height 12
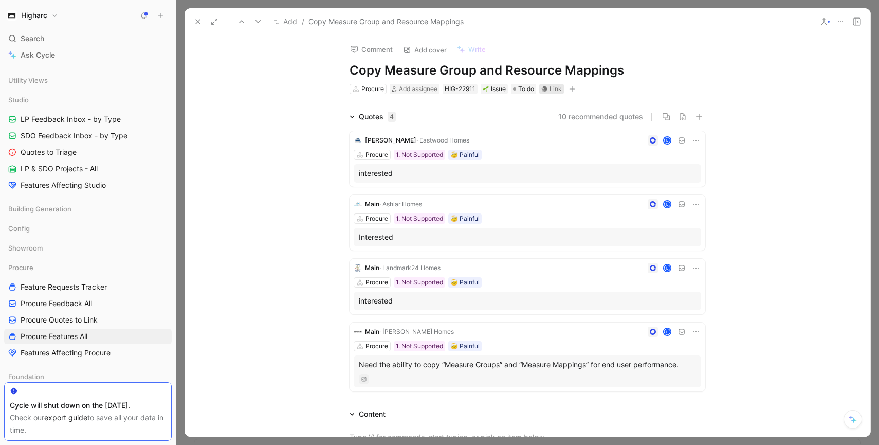
click at [558, 89] on div "Link" at bounding box center [556, 89] width 12 height 10
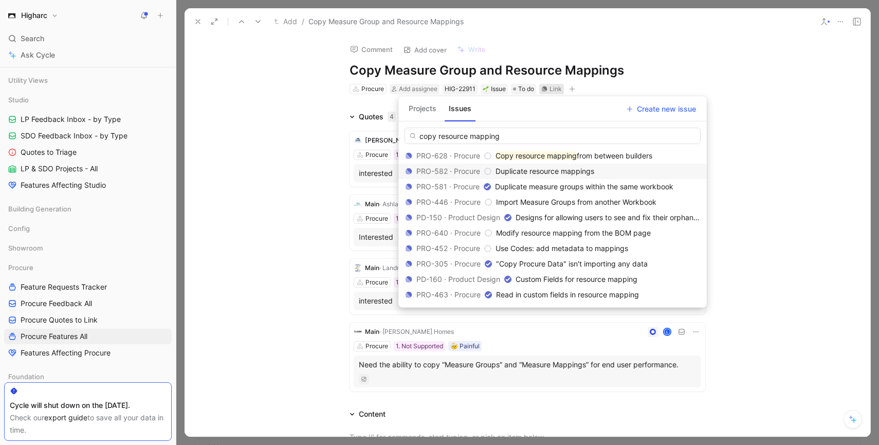
type input "copy resource mapping"
click at [589, 175] on span "Duplicate resource mappings" at bounding box center [545, 171] width 99 height 9
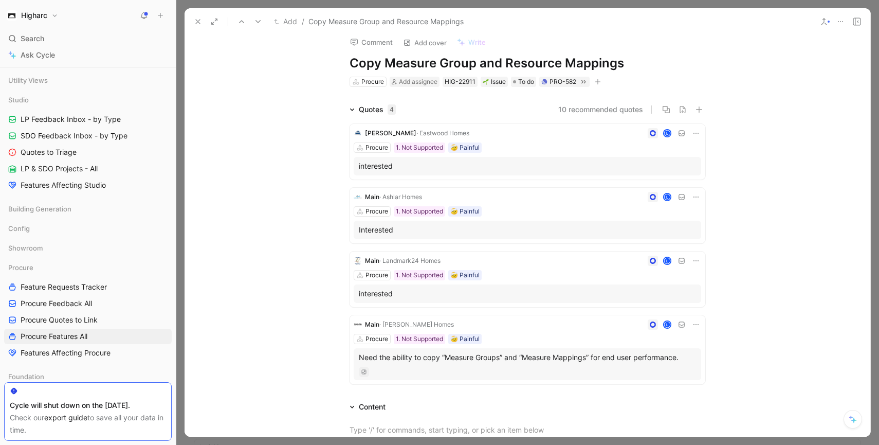
scroll to position [9, 0]
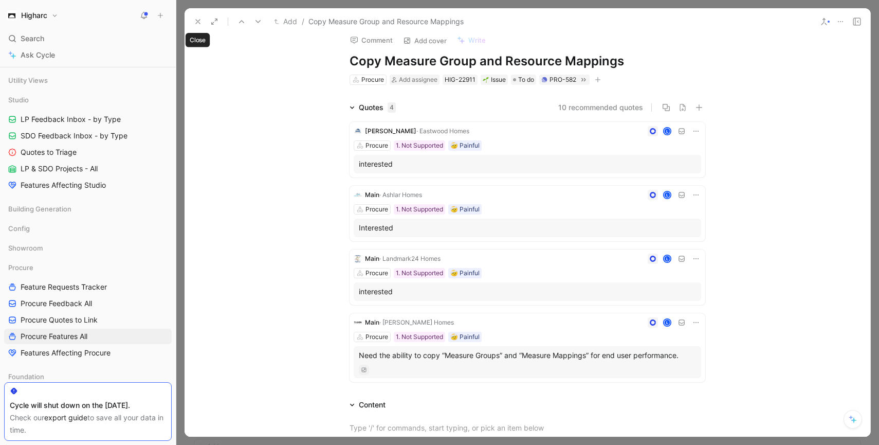
click at [199, 23] on icon at bounding box center [198, 21] width 8 height 8
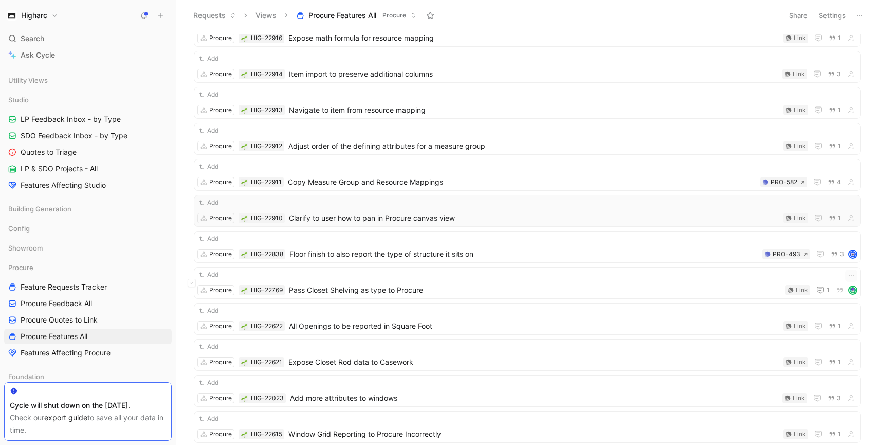
scroll to position [983, 0]
click at [366, 255] on span "Floor finish to also report the type of structure it sits on" at bounding box center [523, 252] width 469 height 12
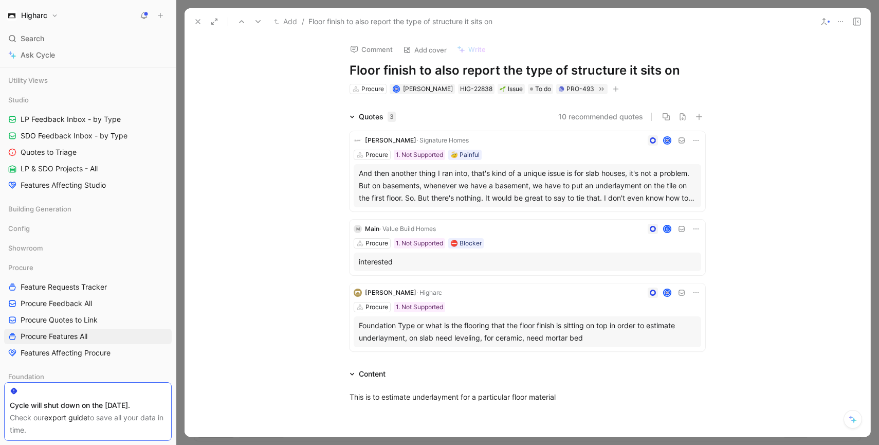
click at [199, 19] on icon at bounding box center [198, 21] width 8 height 8
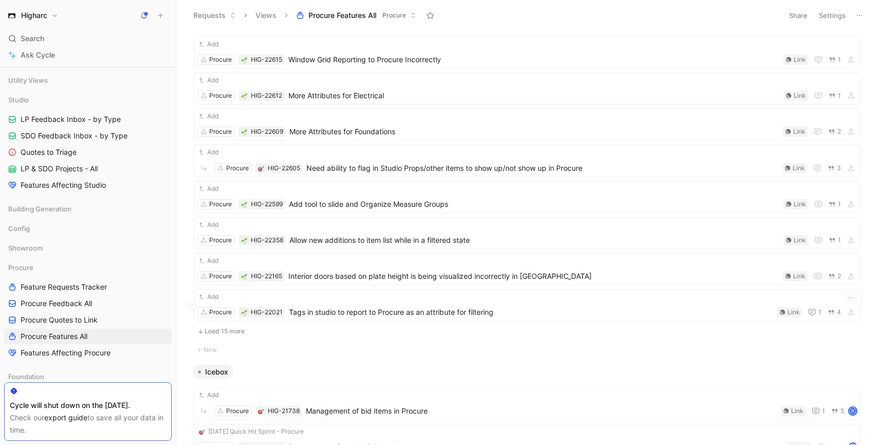
scroll to position [1361, 0]
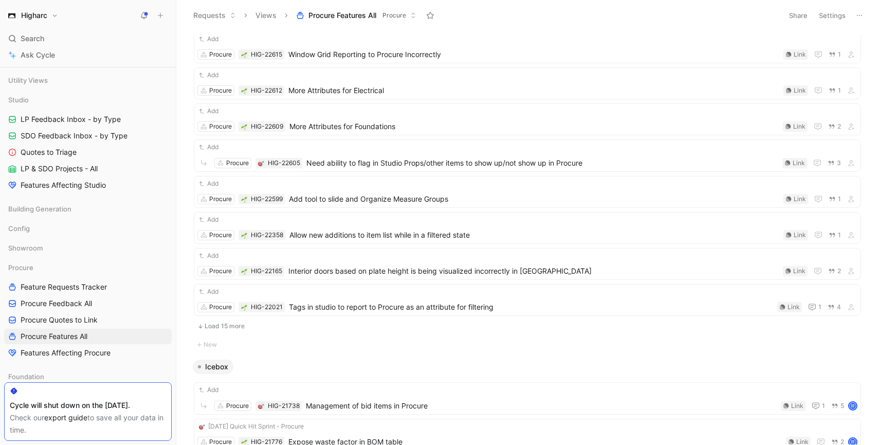
click at [240, 326] on button "Load 15 more" at bounding box center [527, 326] width 667 height 12
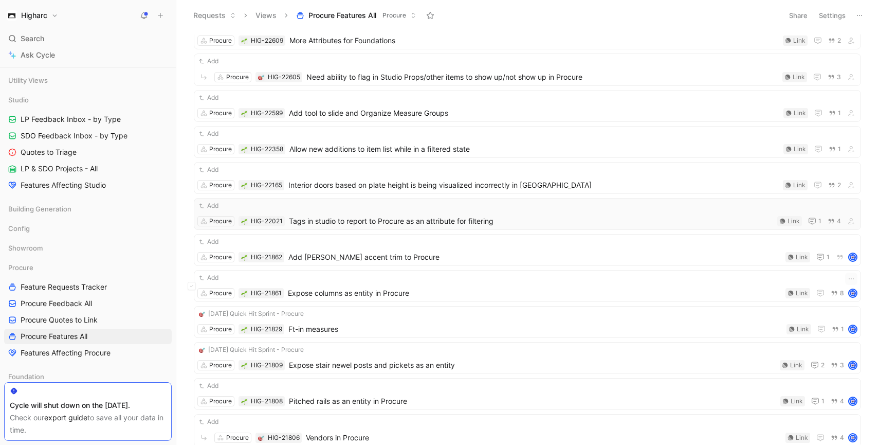
scroll to position [1452, 0]
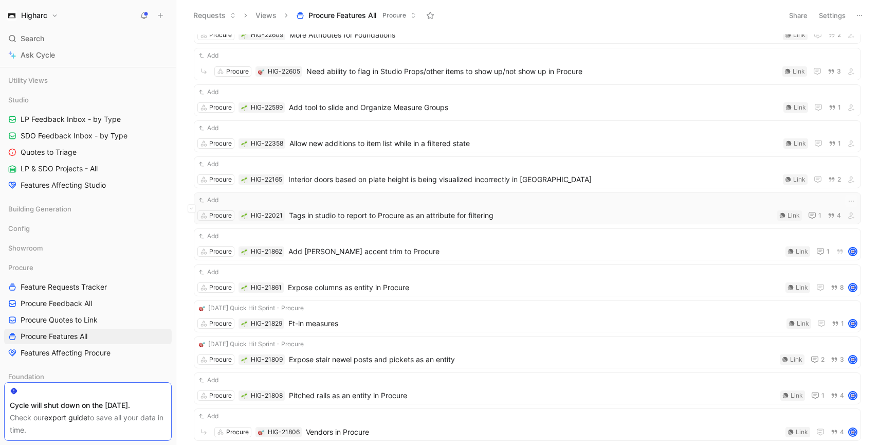
click at [349, 221] on span "Tags in studio to report to Procure as an attribute for filtering" at bounding box center [531, 215] width 484 height 12
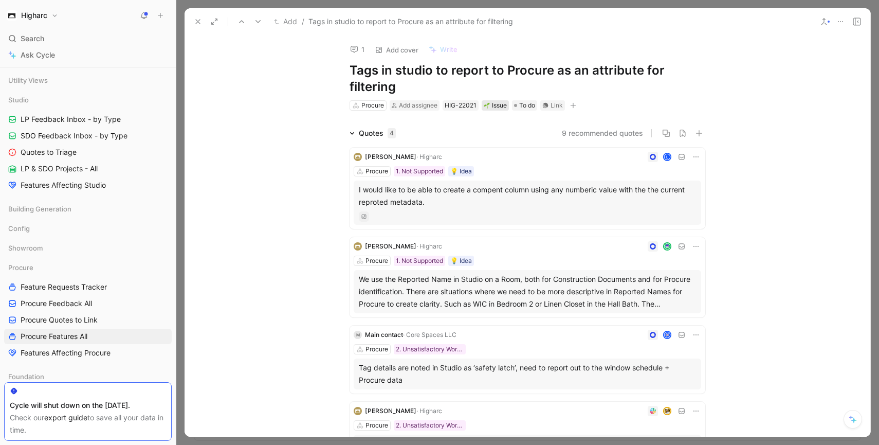
click at [502, 106] on div "Issue" at bounding box center [495, 105] width 23 height 10
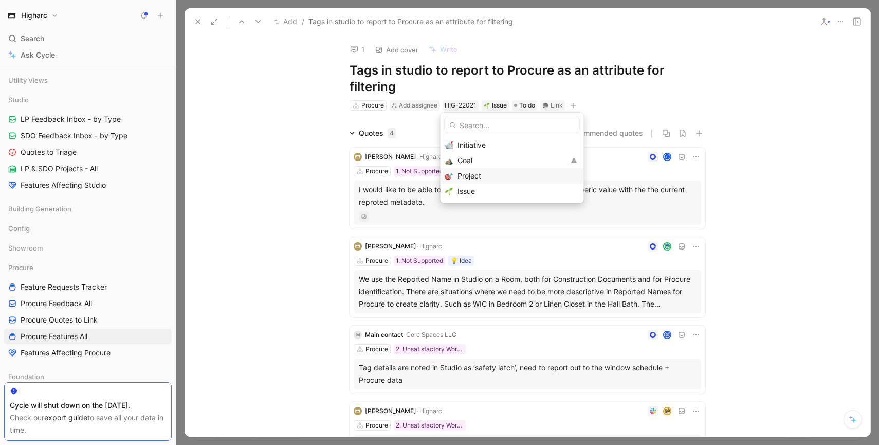
click at [482, 174] on div "Project" at bounding box center [519, 176] width 122 height 12
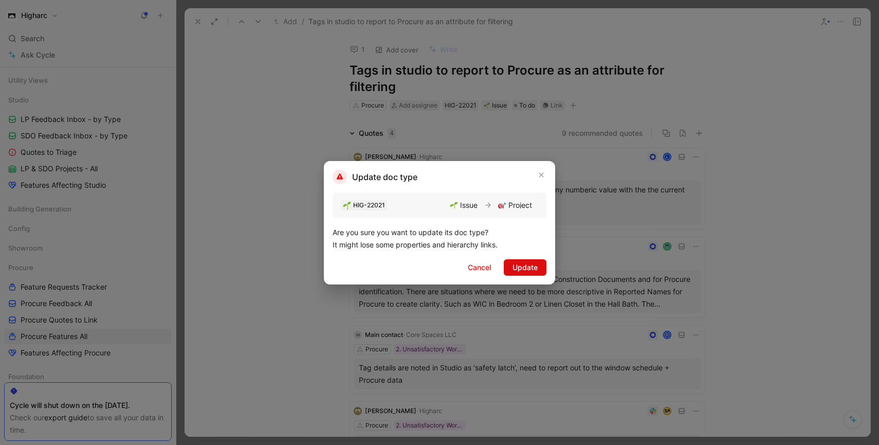
click at [520, 269] on span "Update" at bounding box center [525, 267] width 25 height 12
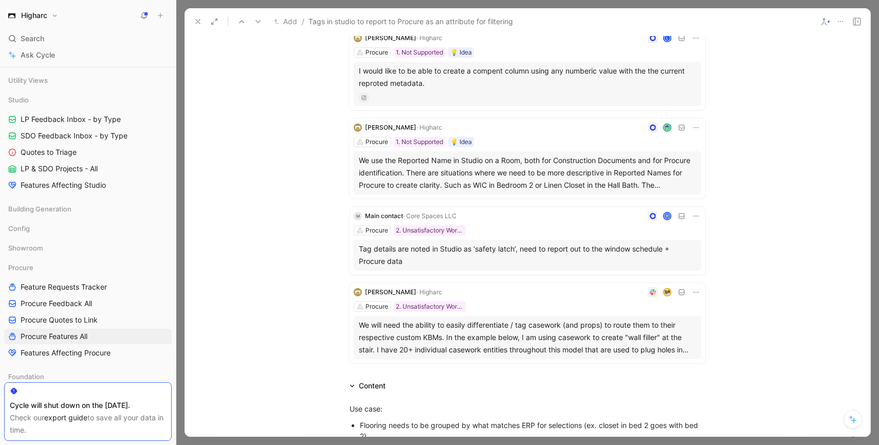
scroll to position [123, 0]
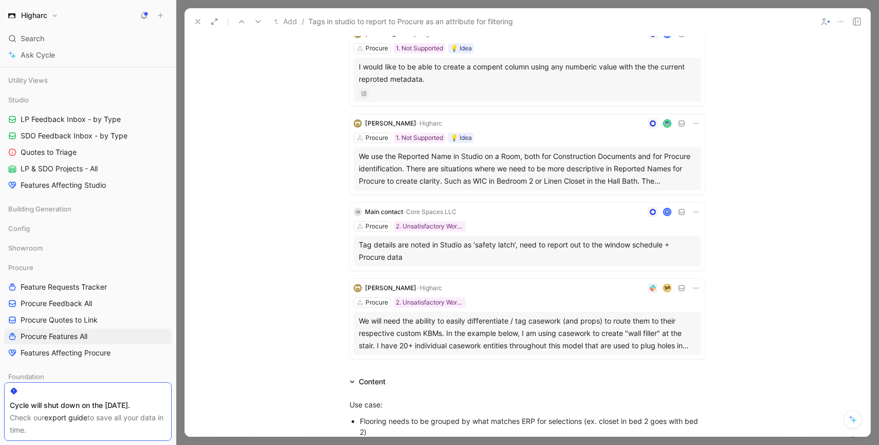
click at [196, 23] on use at bounding box center [198, 22] width 4 height 4
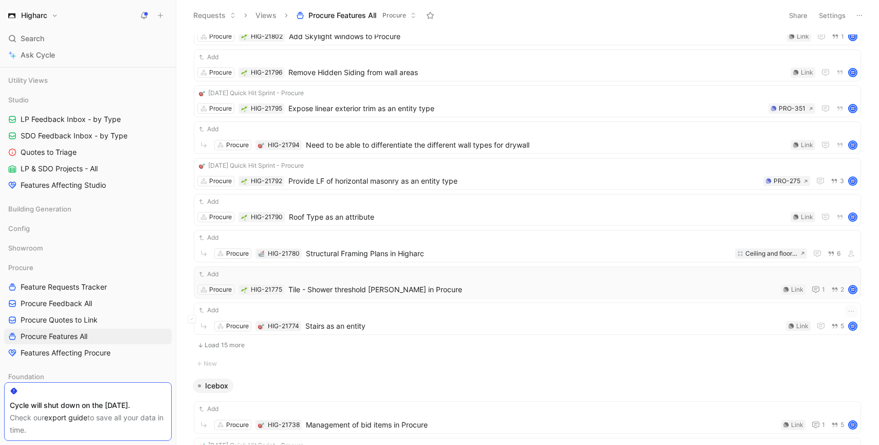
scroll to position [1896, 0]
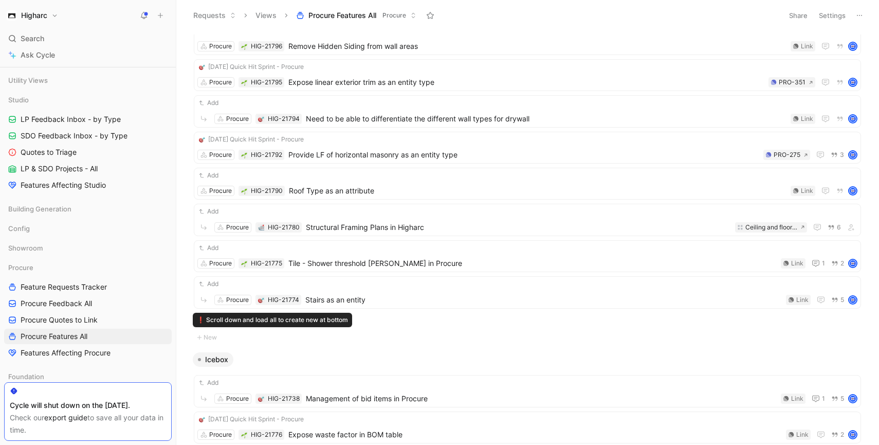
click at [233, 322] on div "❗️ Scroll down and load all to create new at bottom ❗️ Scroll down and load all…" at bounding box center [272, 320] width 159 height 14
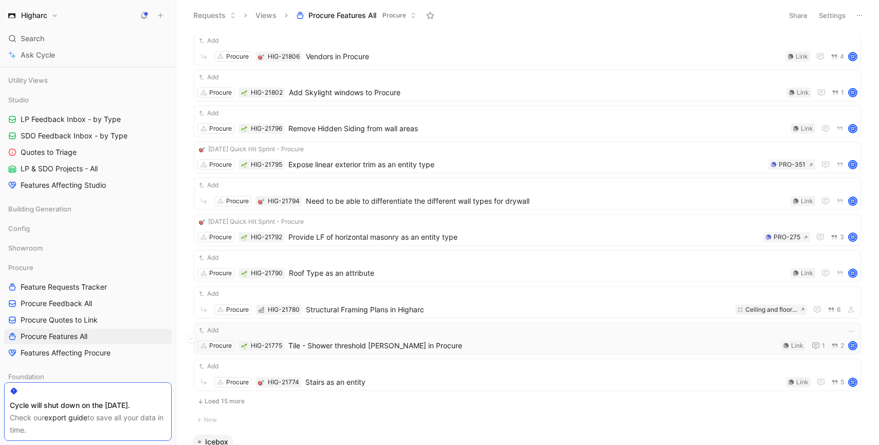
scroll to position [1816, 0]
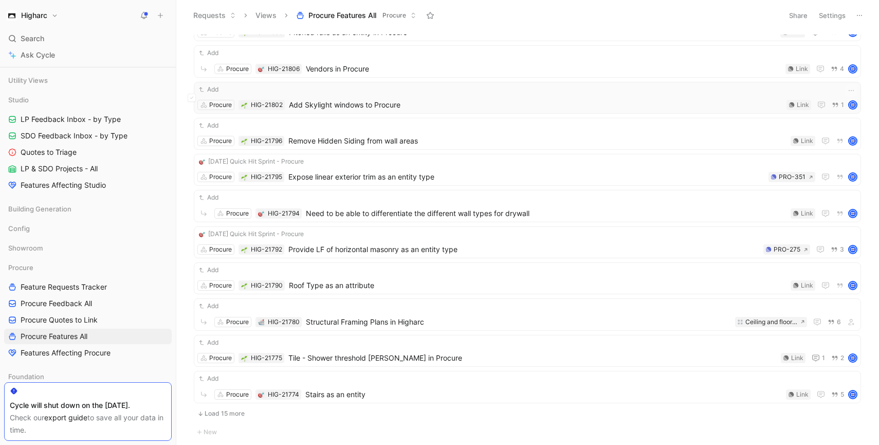
click at [374, 110] on span "Add Skylight windows to Procure" at bounding box center [536, 105] width 494 height 12
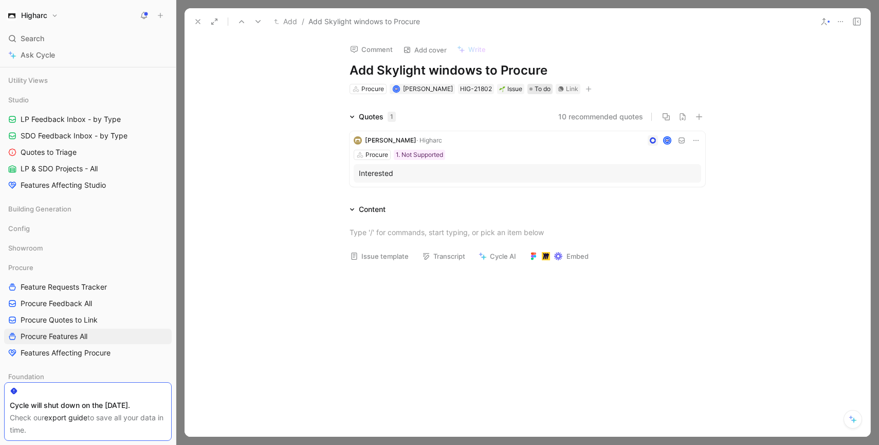
click at [535, 92] on span "To do" at bounding box center [543, 89] width 16 height 10
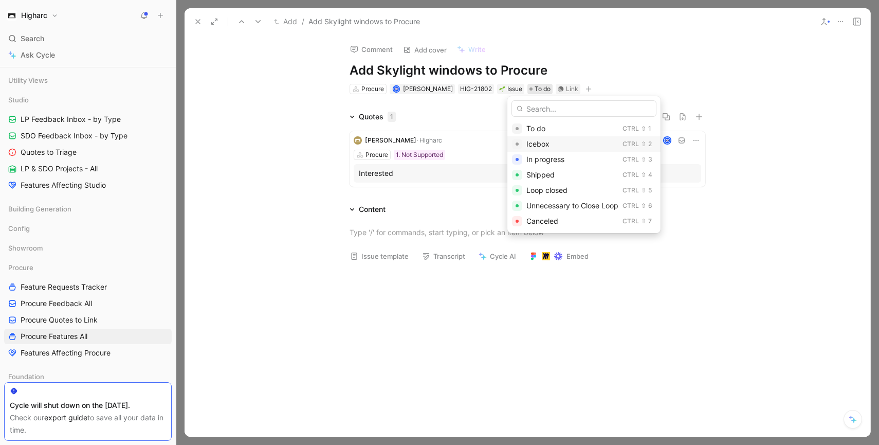
click at [531, 144] on span "Icebox" at bounding box center [537, 143] width 23 height 9
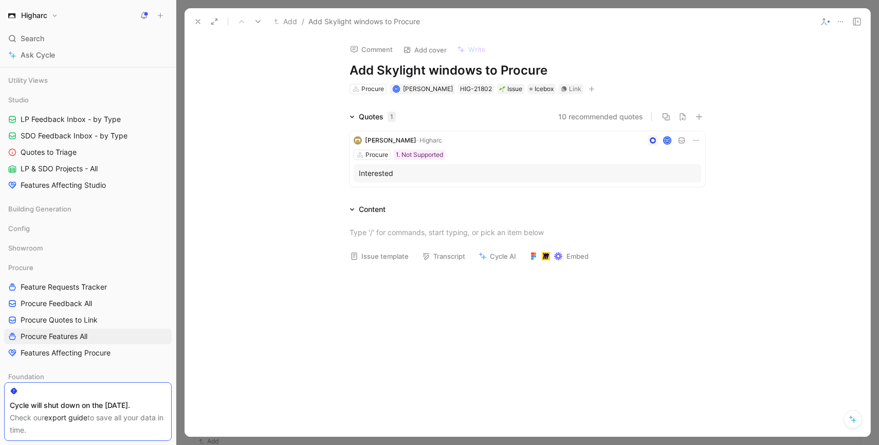
click at [196, 22] on icon at bounding box center [198, 21] width 8 height 8
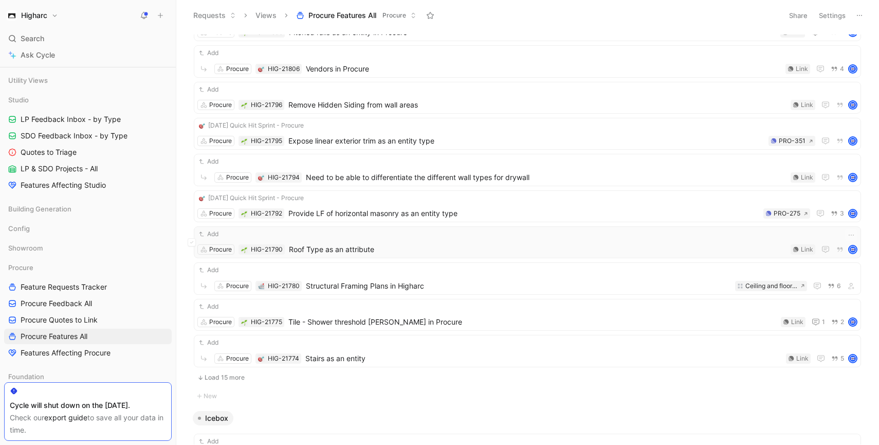
click at [385, 249] on span "Roof Type as an attribute" at bounding box center [538, 249] width 498 height 12
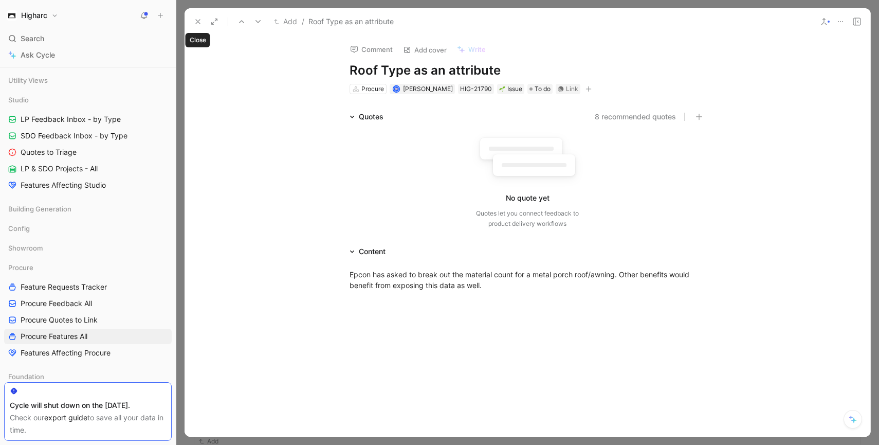
click at [199, 23] on icon at bounding box center [198, 21] width 8 height 8
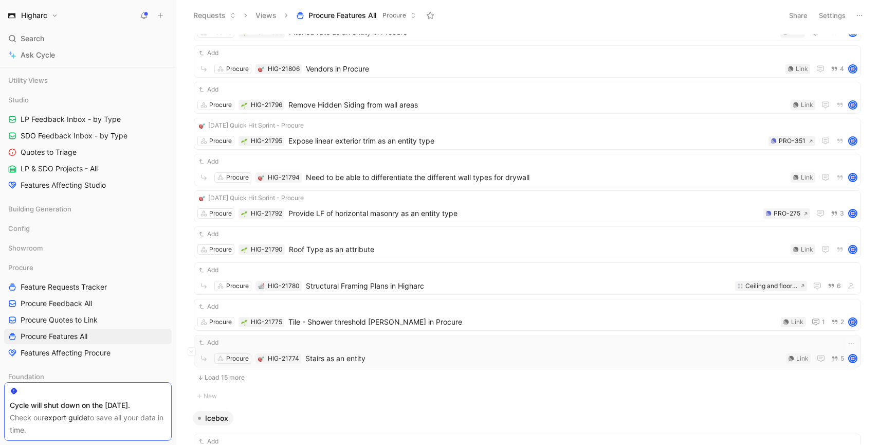
click at [369, 358] on span "Stairs as an entity" at bounding box center [543, 358] width 477 height 12
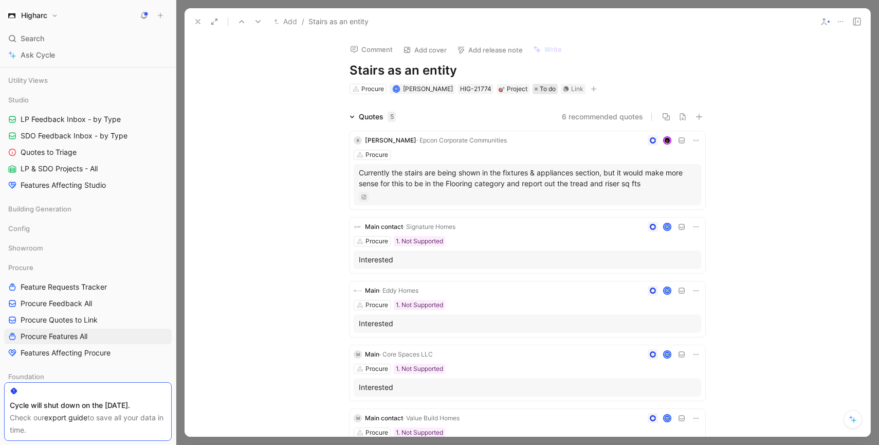
click at [540, 91] on span "To do" at bounding box center [548, 89] width 16 height 10
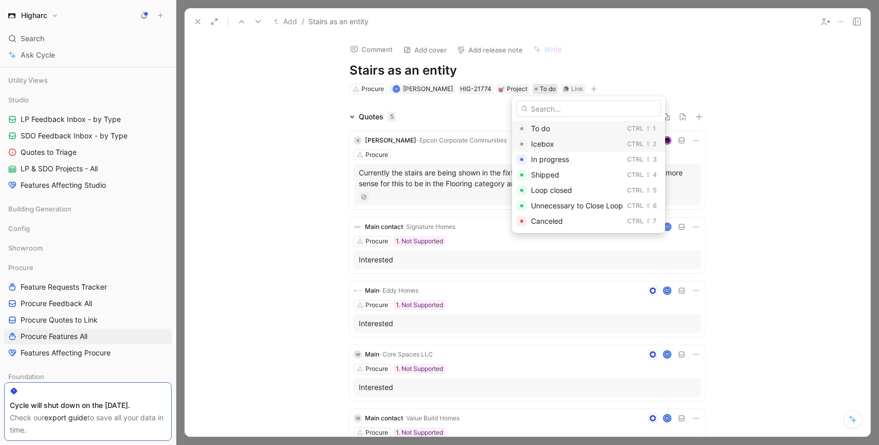
click at [537, 140] on span "Icebox" at bounding box center [542, 143] width 23 height 9
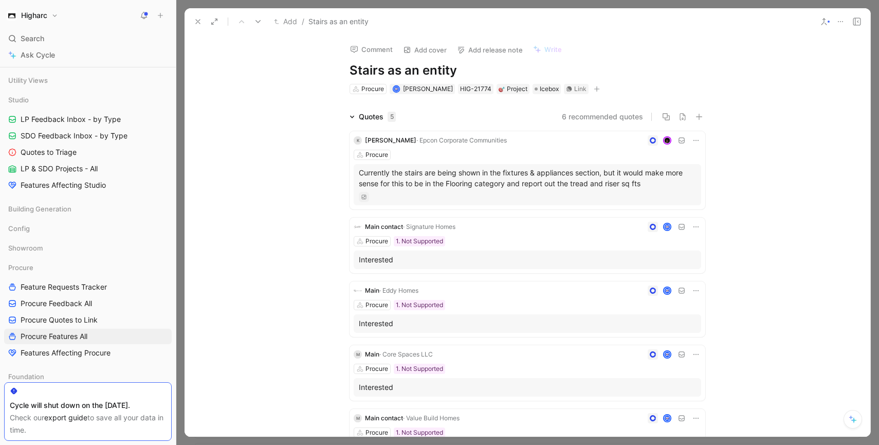
click at [195, 16] on button at bounding box center [198, 21] width 14 height 14
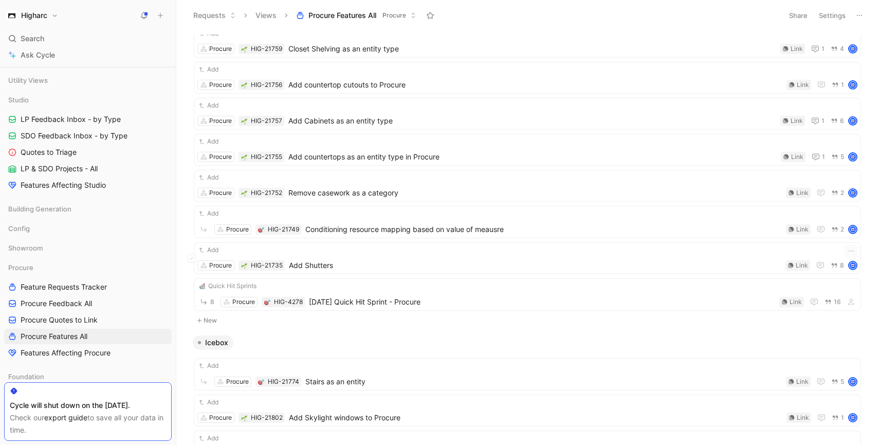
scroll to position [2263, 0]
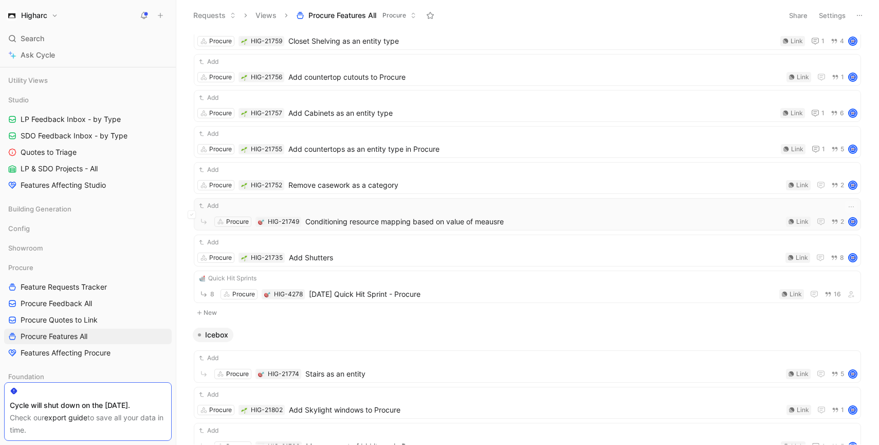
click at [378, 224] on span "Conditioning resource mapping based on value of meausre" at bounding box center [543, 221] width 477 height 12
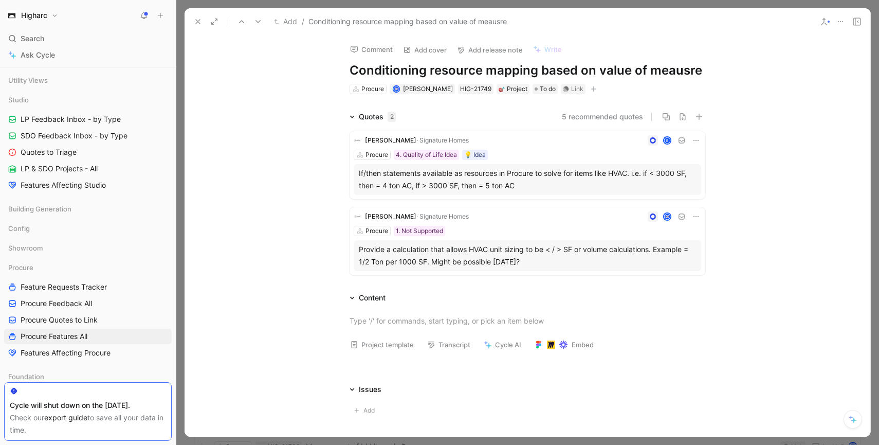
click at [199, 24] on icon at bounding box center [198, 21] width 8 height 8
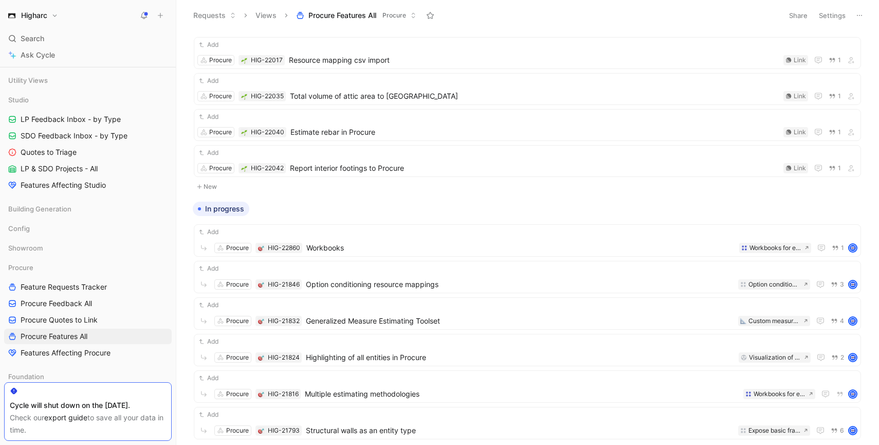
scroll to position [2976, 0]
click at [340, 281] on span "Option conditioning resource mappings" at bounding box center [520, 283] width 428 height 12
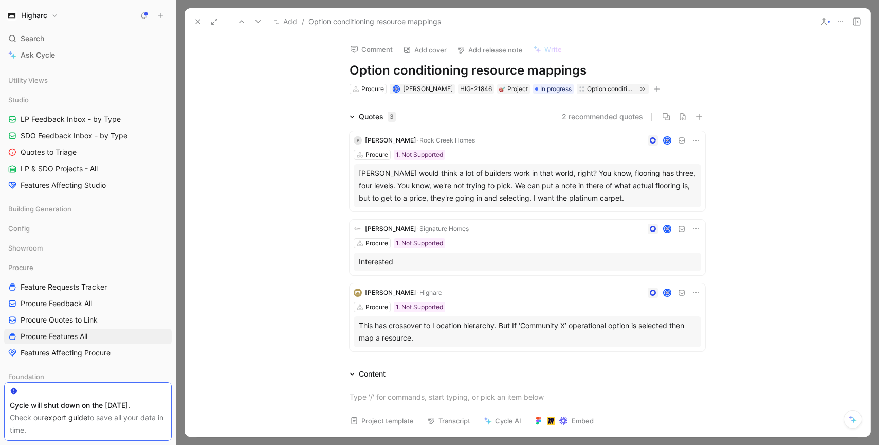
click at [196, 26] on button at bounding box center [198, 21] width 14 height 14
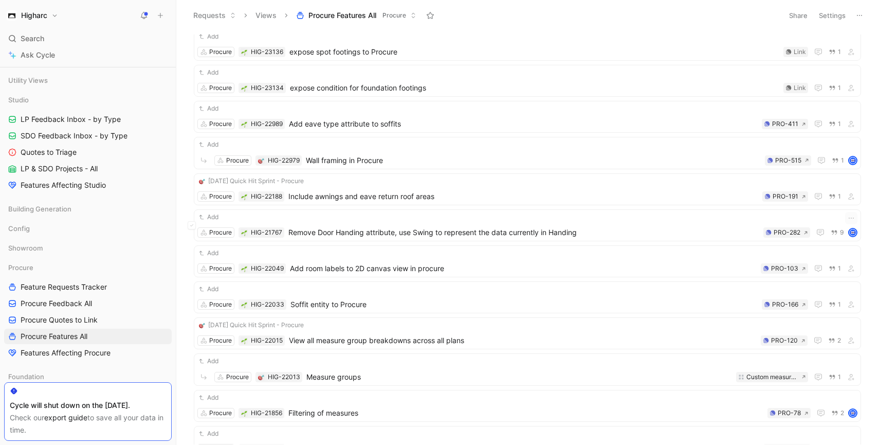
scroll to position [3430, 0]
click at [414, 95] on span "expose condition for foundation footings" at bounding box center [534, 90] width 489 height 12
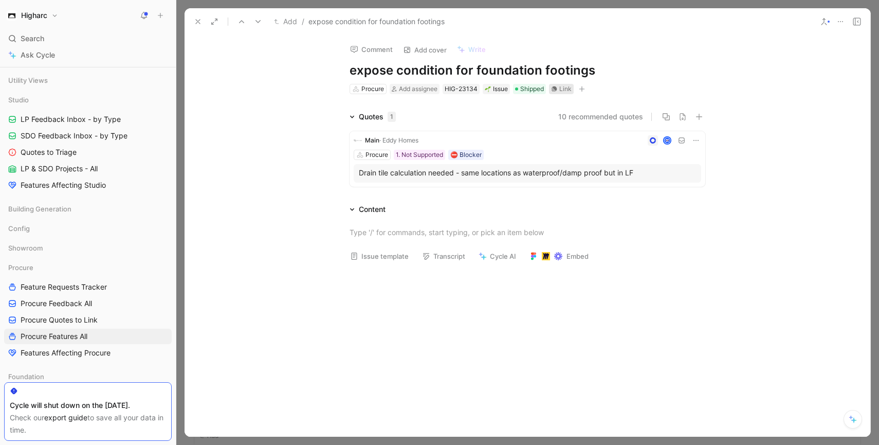
click at [561, 89] on div "Link" at bounding box center [565, 89] width 12 height 10
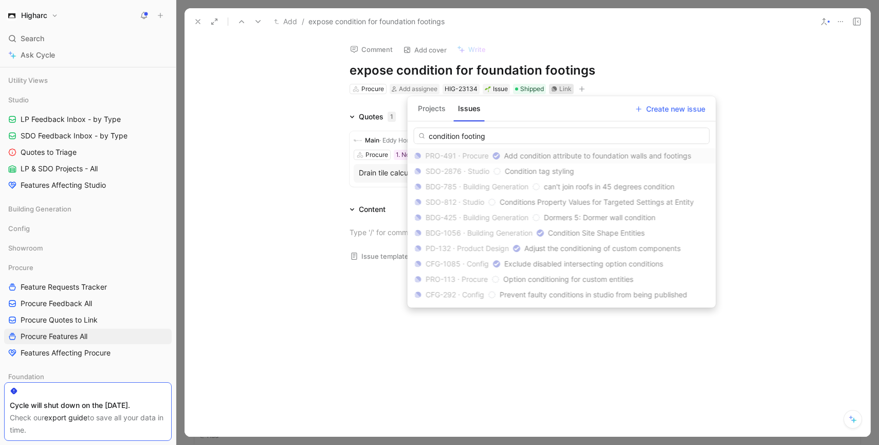
type input "condition footing"
click at [567, 154] on span "Add condition attribute to foundation walls and footings" at bounding box center [597, 155] width 187 height 9
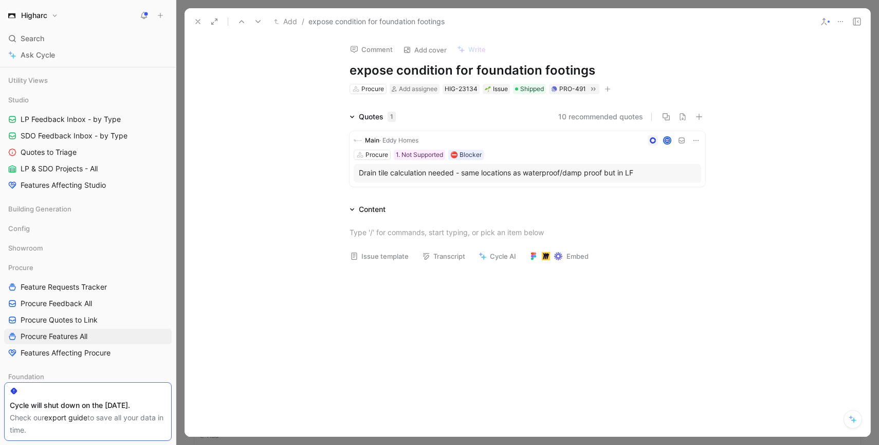
click at [198, 23] on icon at bounding box center [198, 21] width 8 height 8
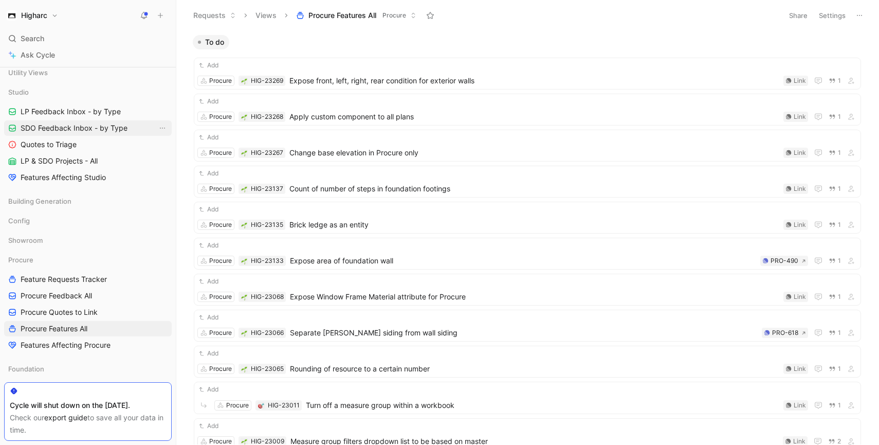
scroll to position [329, 0]
click at [99, 299] on link "Procure Feedback All" at bounding box center [88, 292] width 168 height 15
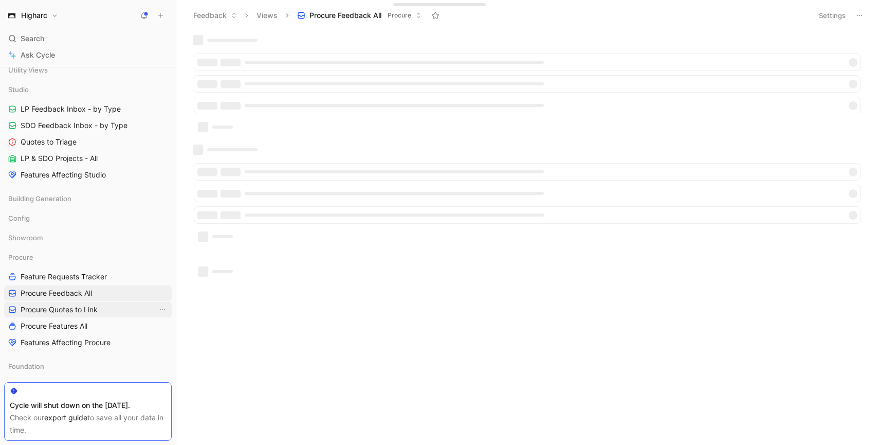
click at [96, 310] on span "Procure Quotes to Link" at bounding box center [59, 309] width 77 height 10
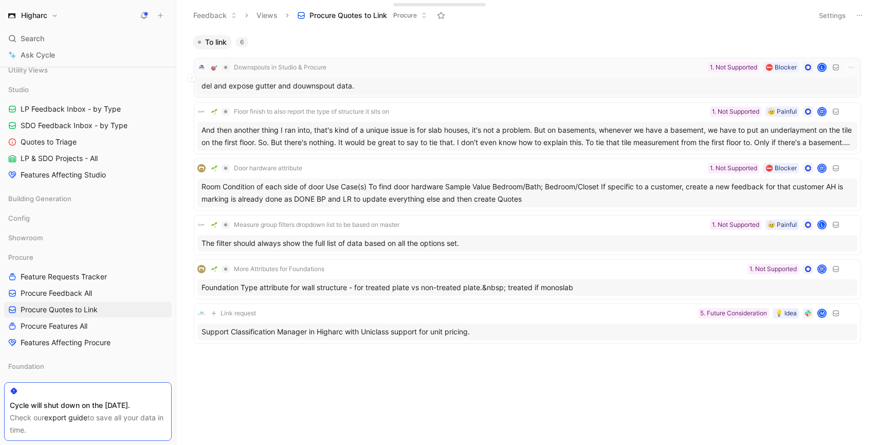
click at [637, 80] on div "del and expose gutter and douwnspout data." at bounding box center [527, 86] width 660 height 16
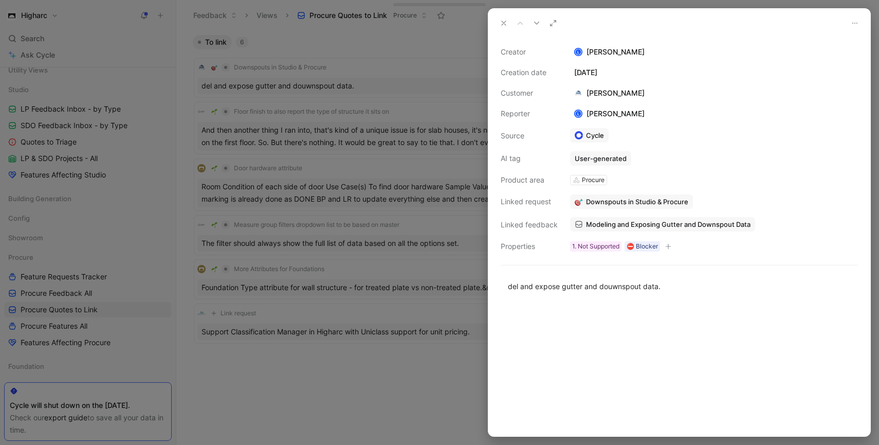
click at [628, 199] on span "Downspouts in Studio & Procure" at bounding box center [637, 201] width 102 height 9
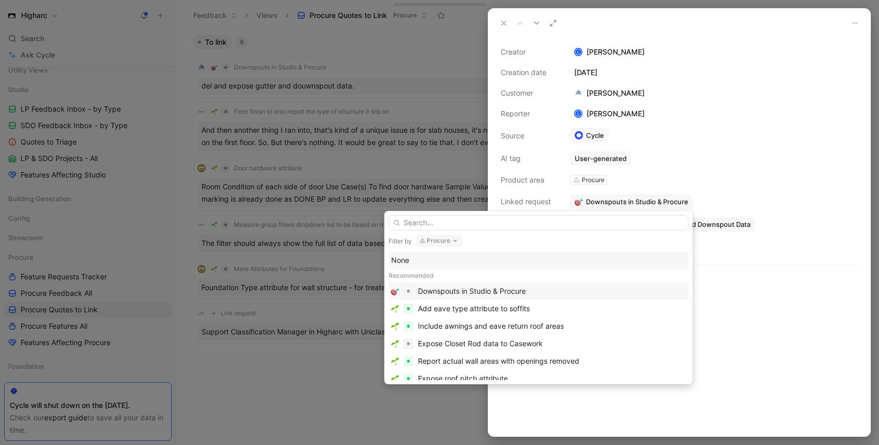
click at [440, 289] on div "Downspouts in Studio & Procure" at bounding box center [472, 291] width 108 height 12
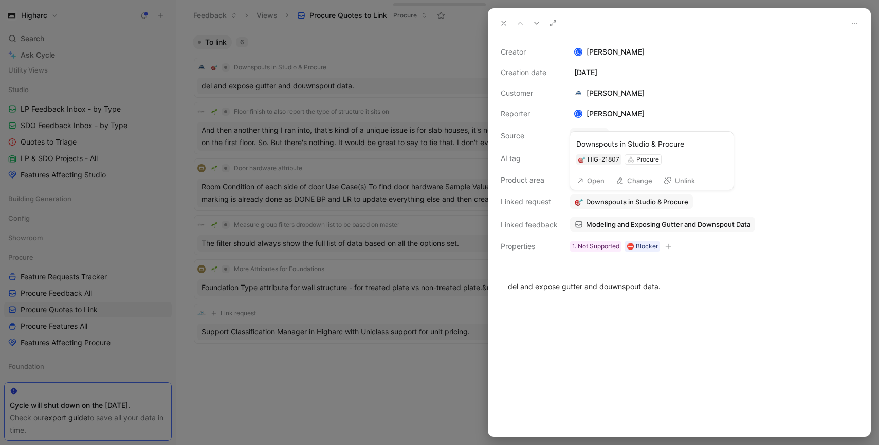
click at [595, 181] on button "Open" at bounding box center [590, 180] width 37 height 14
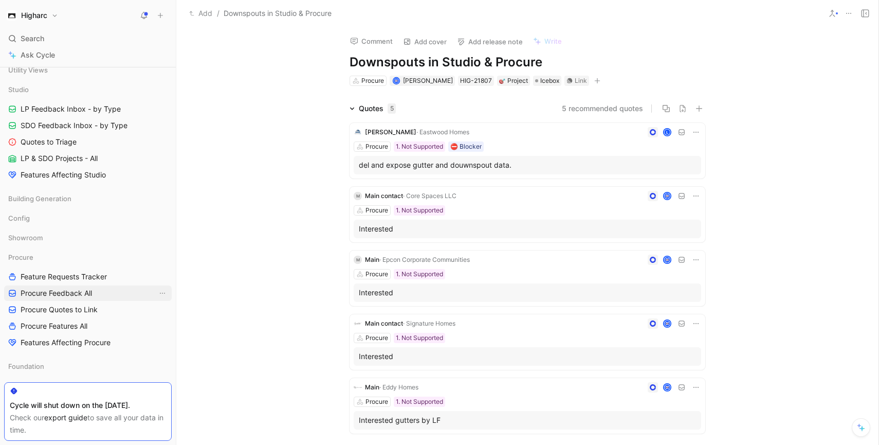
click at [83, 297] on span "Procure Feedback All" at bounding box center [56, 293] width 71 height 10
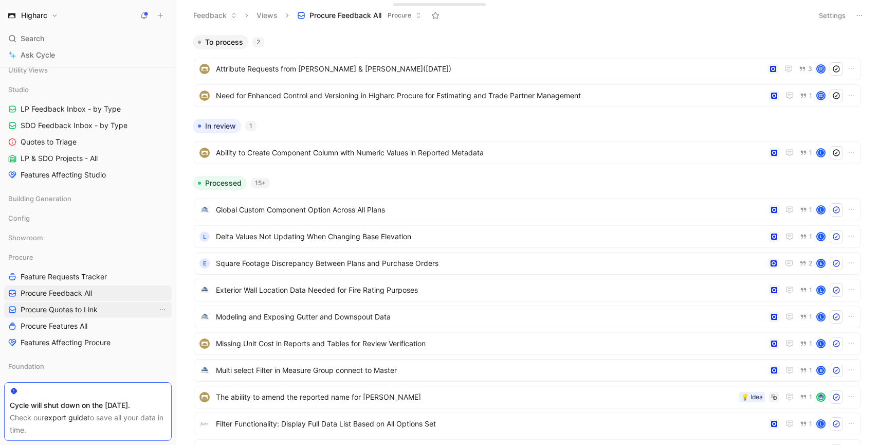
click at [83, 305] on span "Procure Quotes to Link" at bounding box center [59, 309] width 77 height 10
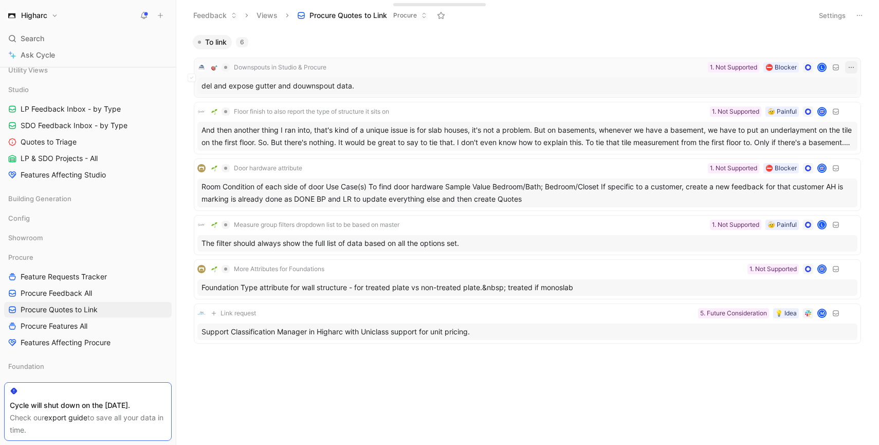
click at [855, 68] on icon "button" at bounding box center [851, 67] width 8 height 8
click at [764, 83] on div "Edit property" at bounding box center [806, 87] width 94 height 12
click at [93, 295] on link "Procure Feedback All" at bounding box center [88, 292] width 168 height 15
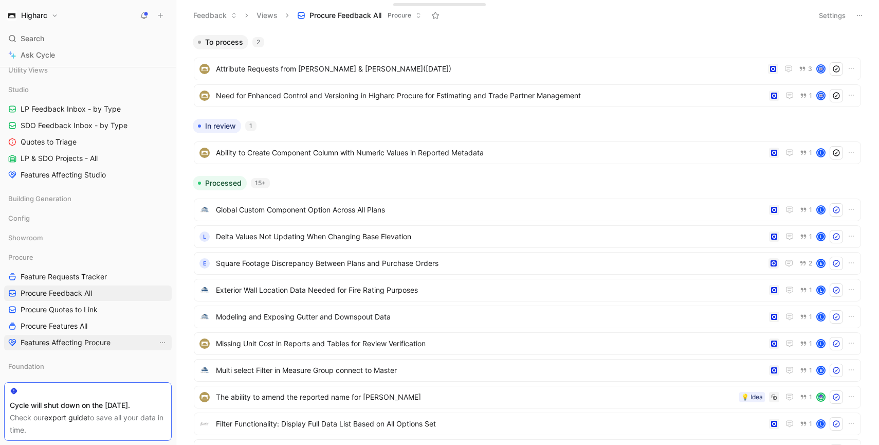
click at [93, 335] on link "Features Affecting Procure" at bounding box center [88, 342] width 168 height 15
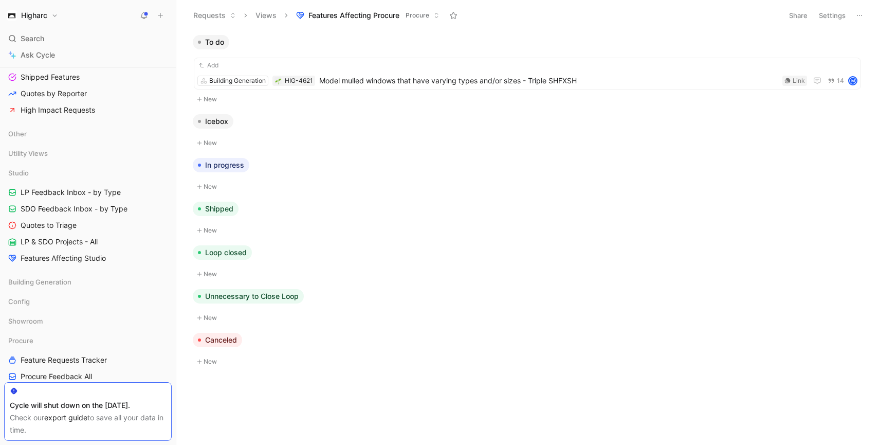
scroll to position [413, 0]
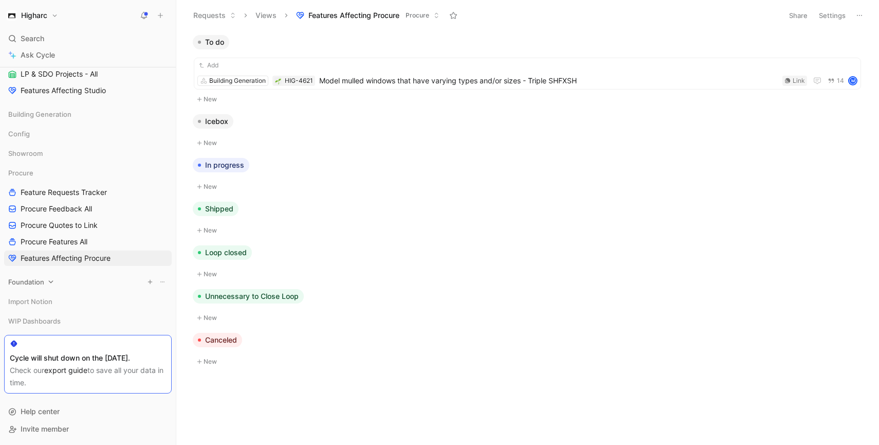
click at [44, 282] on div "Foundation" at bounding box center [88, 281] width 168 height 15
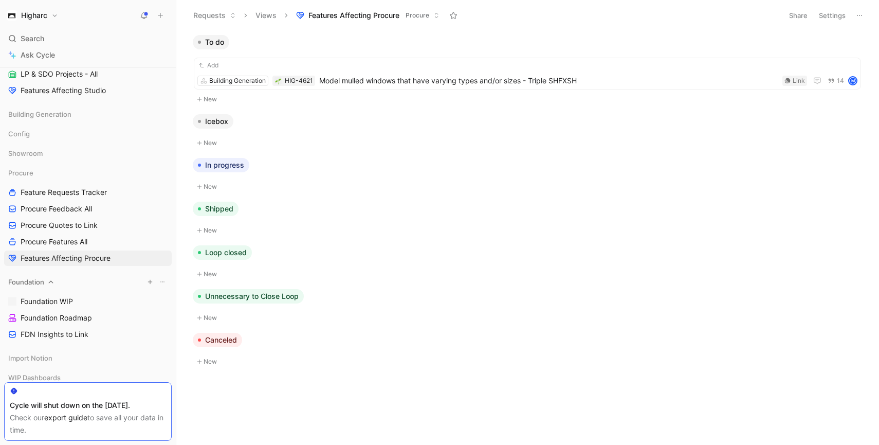
click at [45, 282] on div "Foundation" at bounding box center [88, 281] width 168 height 15
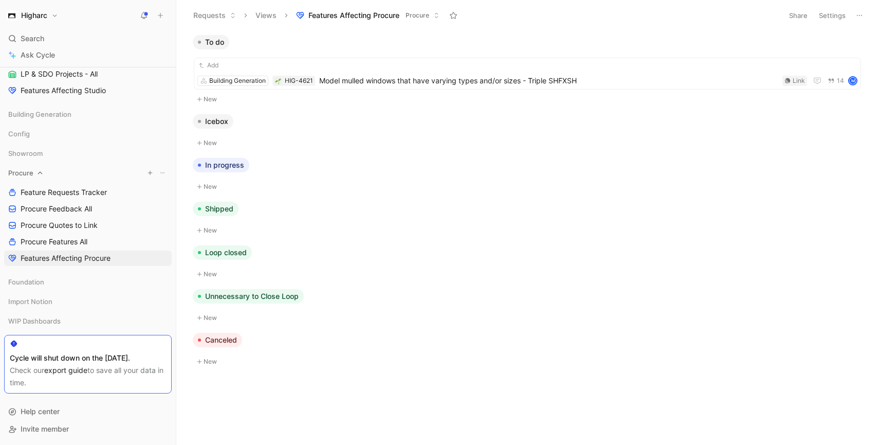
click at [37, 172] on icon at bounding box center [40, 172] width 7 height 7
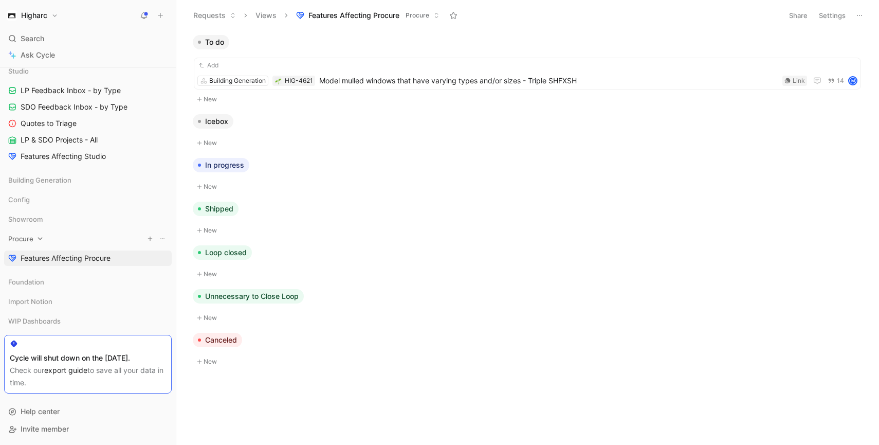
scroll to position [348, 0]
click at [41, 198] on div "Config" at bounding box center [88, 199] width 168 height 15
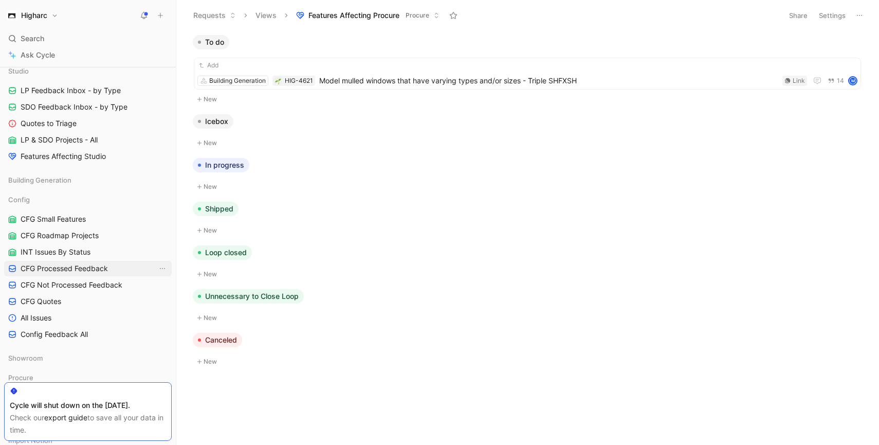
click at [75, 271] on span "CFG Processed Feedback" at bounding box center [64, 268] width 87 height 10
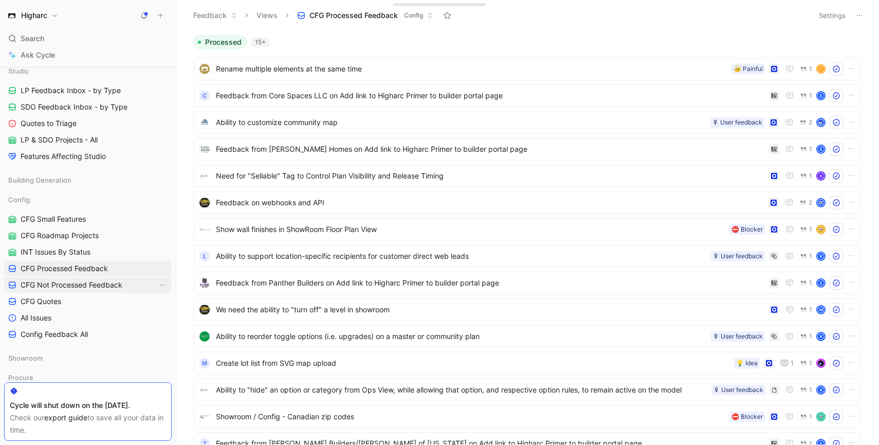
click at [74, 283] on span "CFG Not Processed Feedback" at bounding box center [72, 285] width 102 height 10
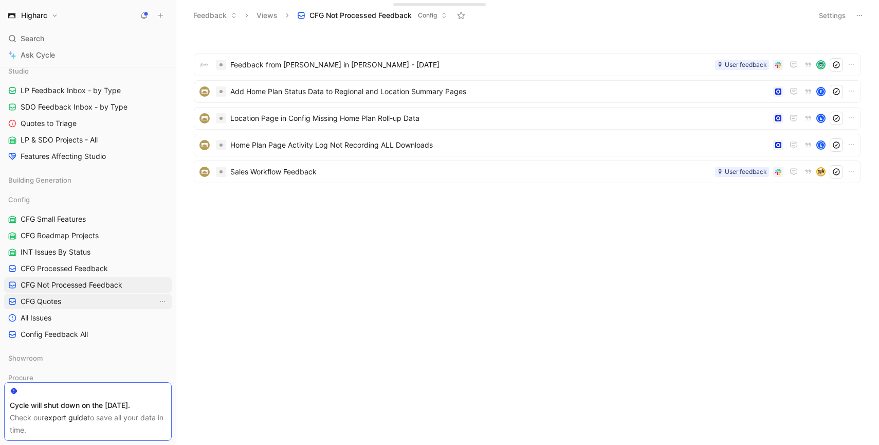
click at [54, 302] on span "CFG Quotes" at bounding box center [41, 301] width 41 height 10
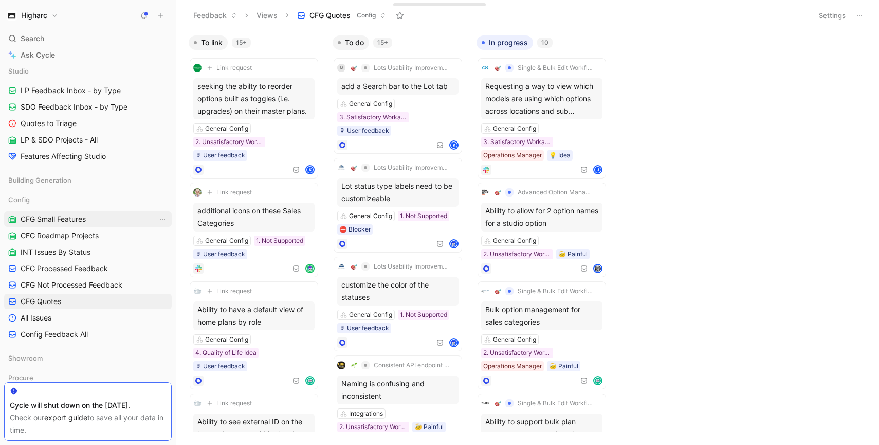
click at [92, 224] on link "CFG Small Features" at bounding box center [88, 218] width 168 height 15
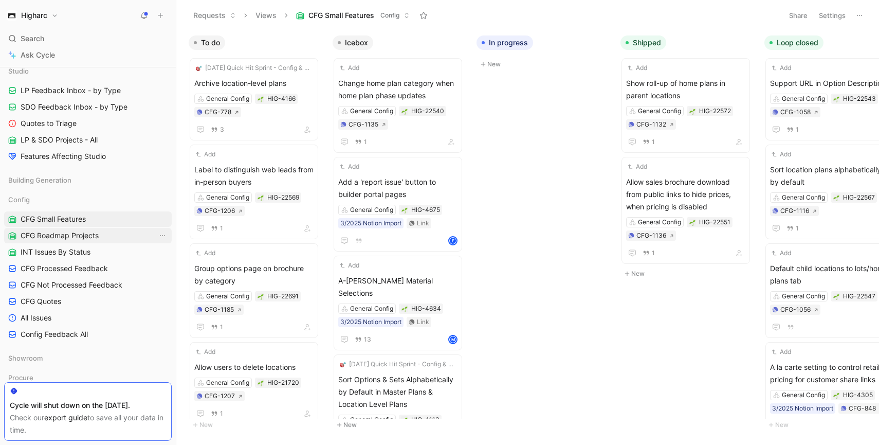
click at [92, 233] on span "CFG Roadmap Projects" at bounding box center [60, 235] width 78 height 10
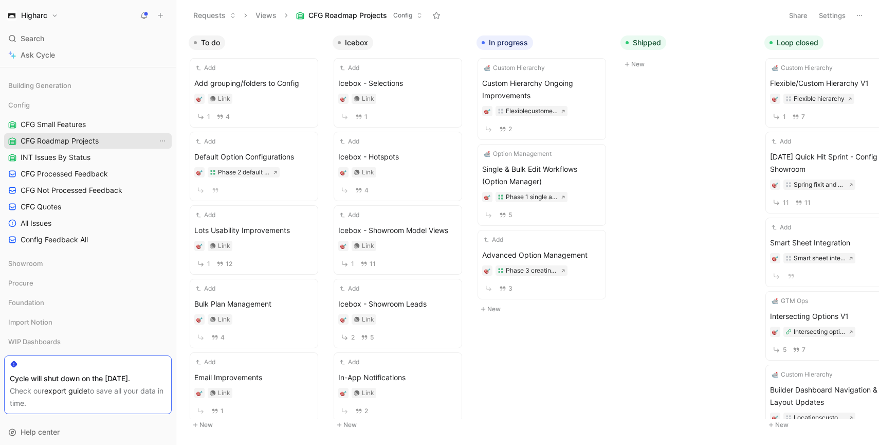
scroll to position [463, 0]
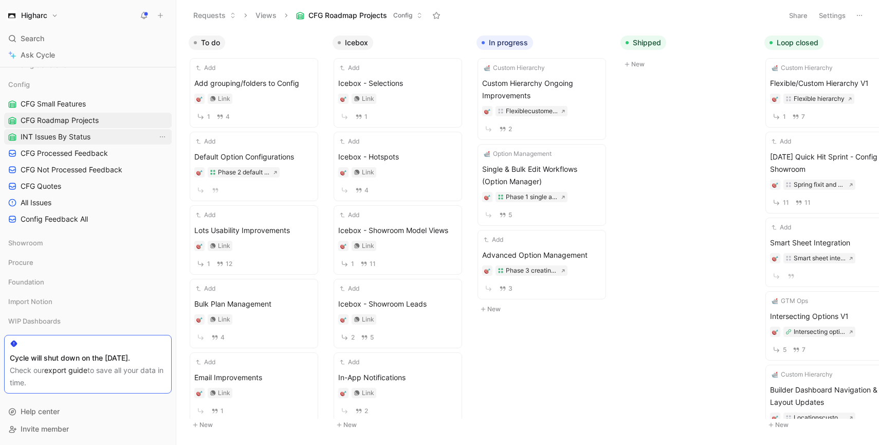
click at [111, 141] on link "INT Issues By Status" at bounding box center [88, 136] width 168 height 15
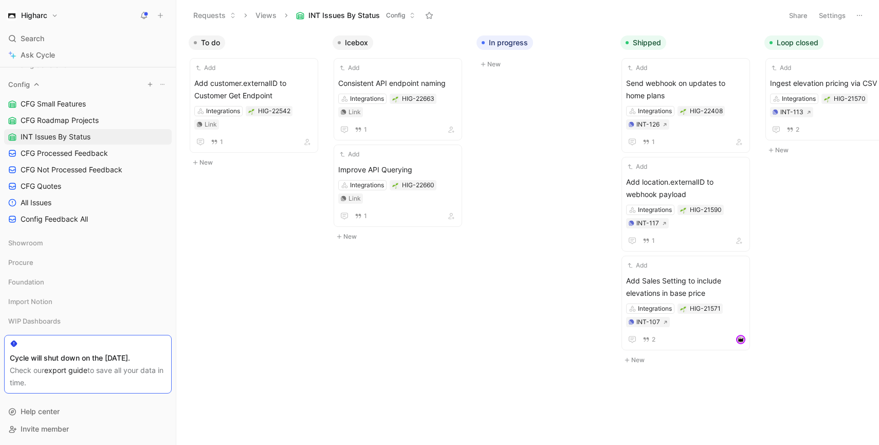
click at [34, 85] on icon at bounding box center [36, 84] width 5 height 3
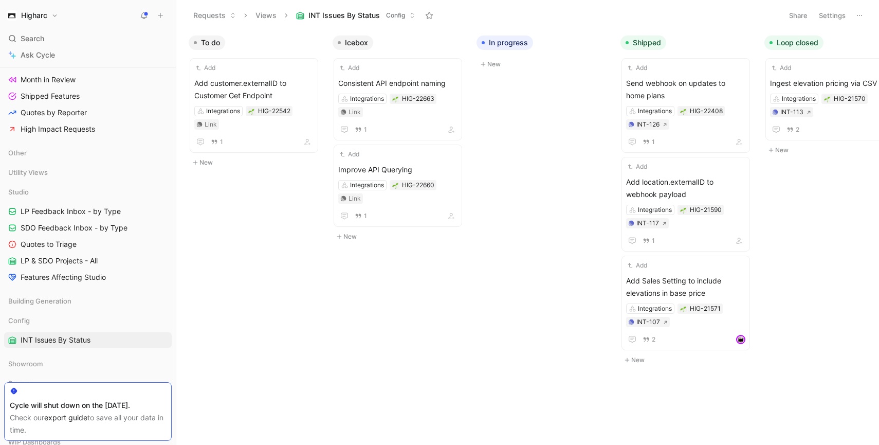
scroll to position [214, 0]
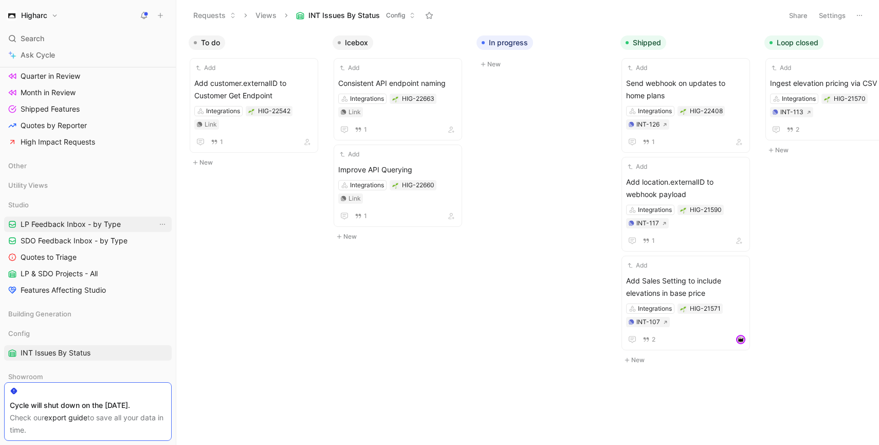
click at [90, 227] on span "LP Feedback Inbox - by Type" at bounding box center [71, 224] width 100 height 10
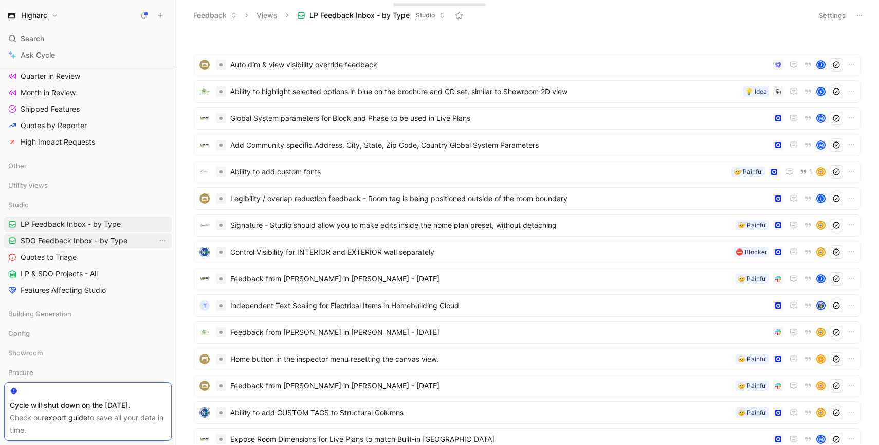
click at [87, 237] on span "SDO Feedback Inbox - by Type" at bounding box center [74, 240] width 107 height 10
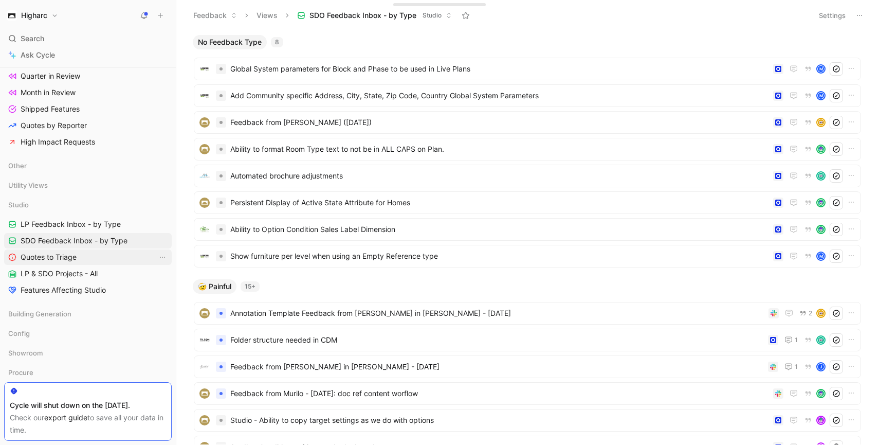
click at [85, 258] on link "Quotes to Triage" at bounding box center [88, 256] width 168 height 15
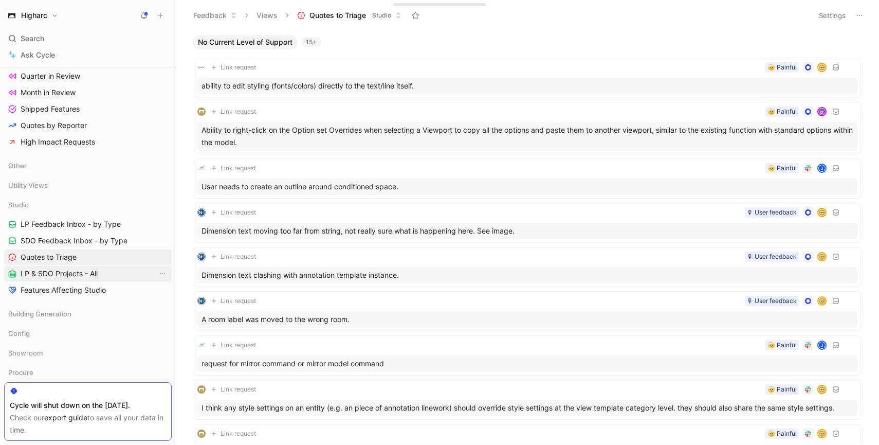
click at [79, 276] on span "LP & SDO Projects - All" at bounding box center [59, 273] width 77 height 10
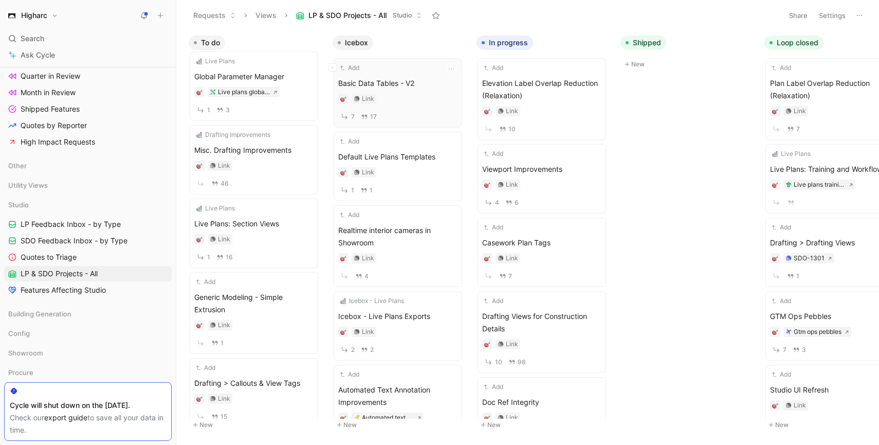
click at [404, 110] on div "7 17" at bounding box center [397, 116] width 119 height 13
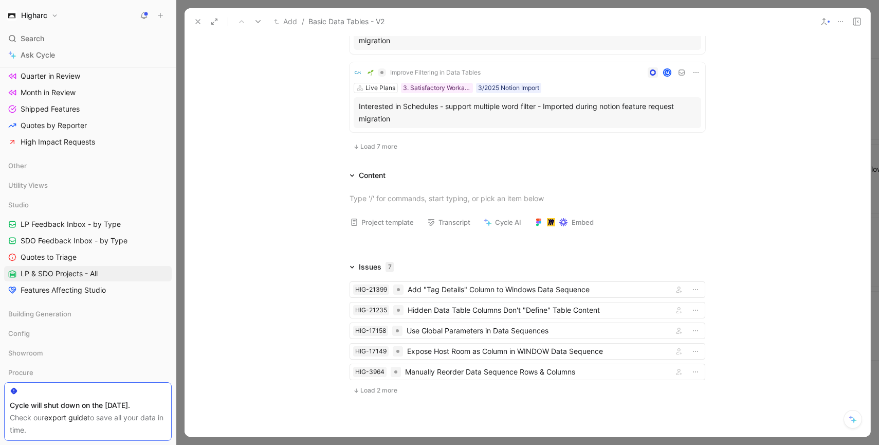
scroll to position [814, 0]
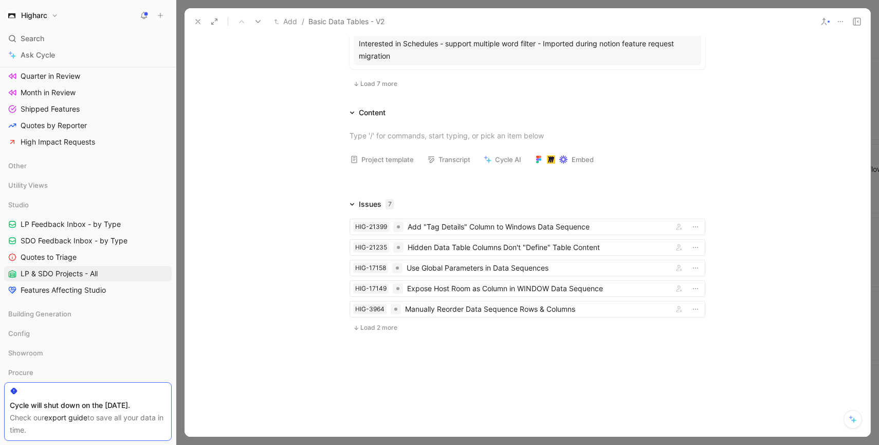
click at [198, 17] on button at bounding box center [198, 21] width 14 height 14
